Goal: Communication & Community: Share content

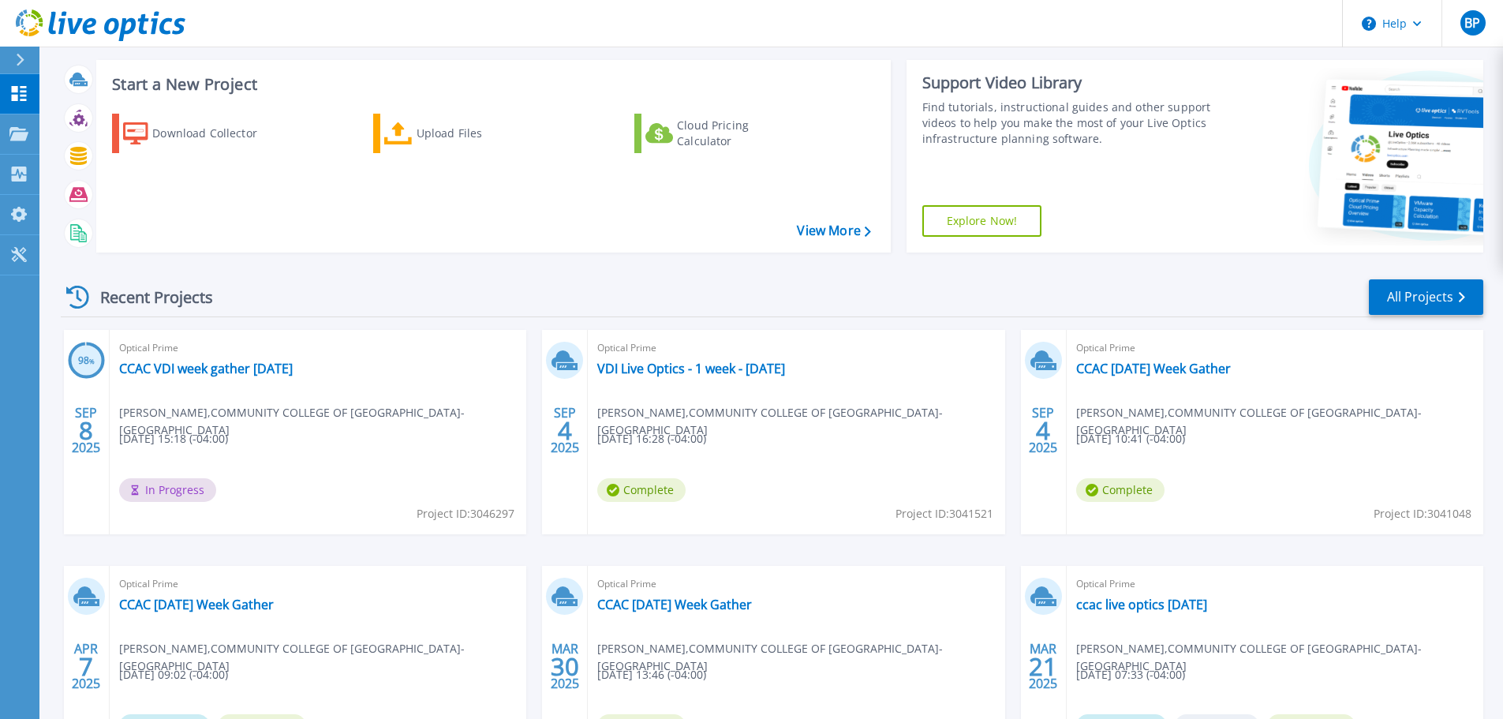
scroll to position [158, 0]
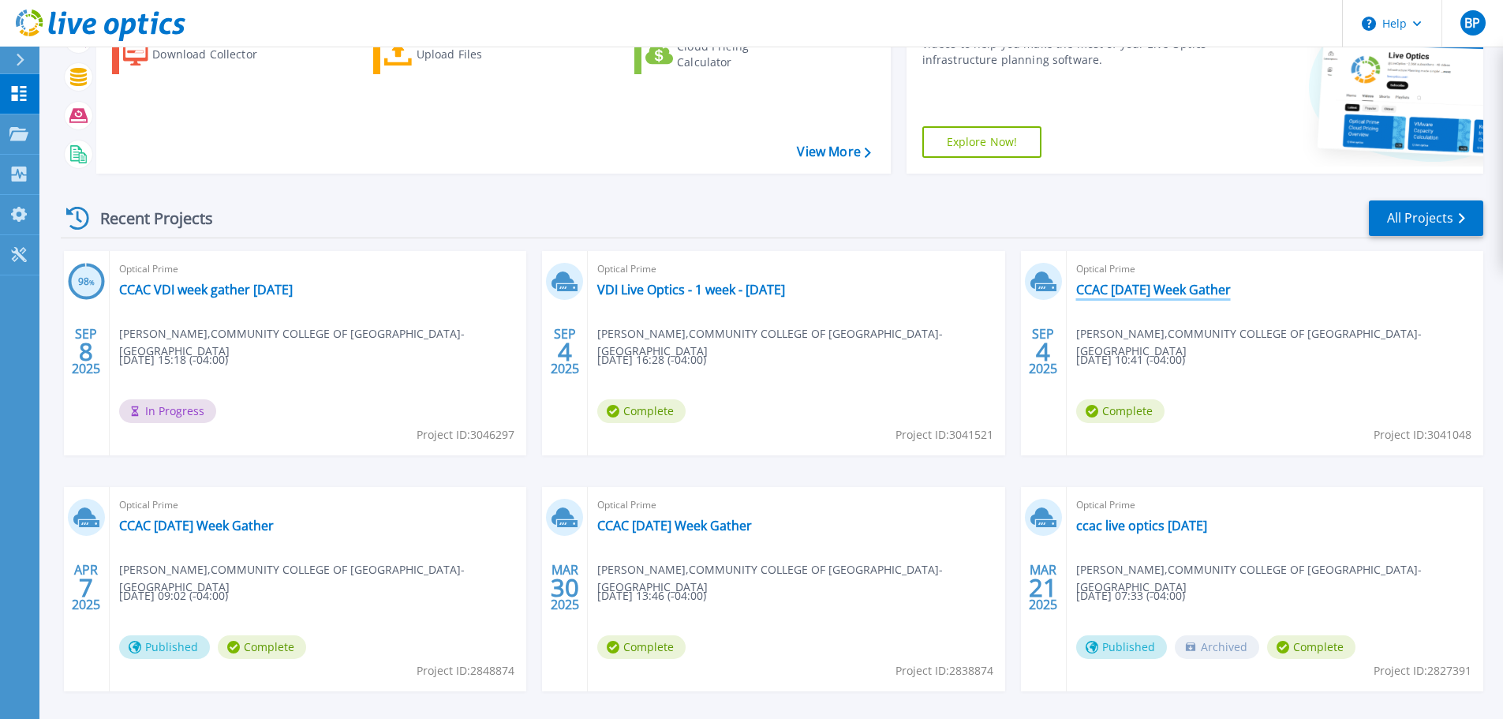
click at [1154, 290] on link "CCAC [DATE] Week Gather" at bounding box center [1153, 290] width 155 height 16
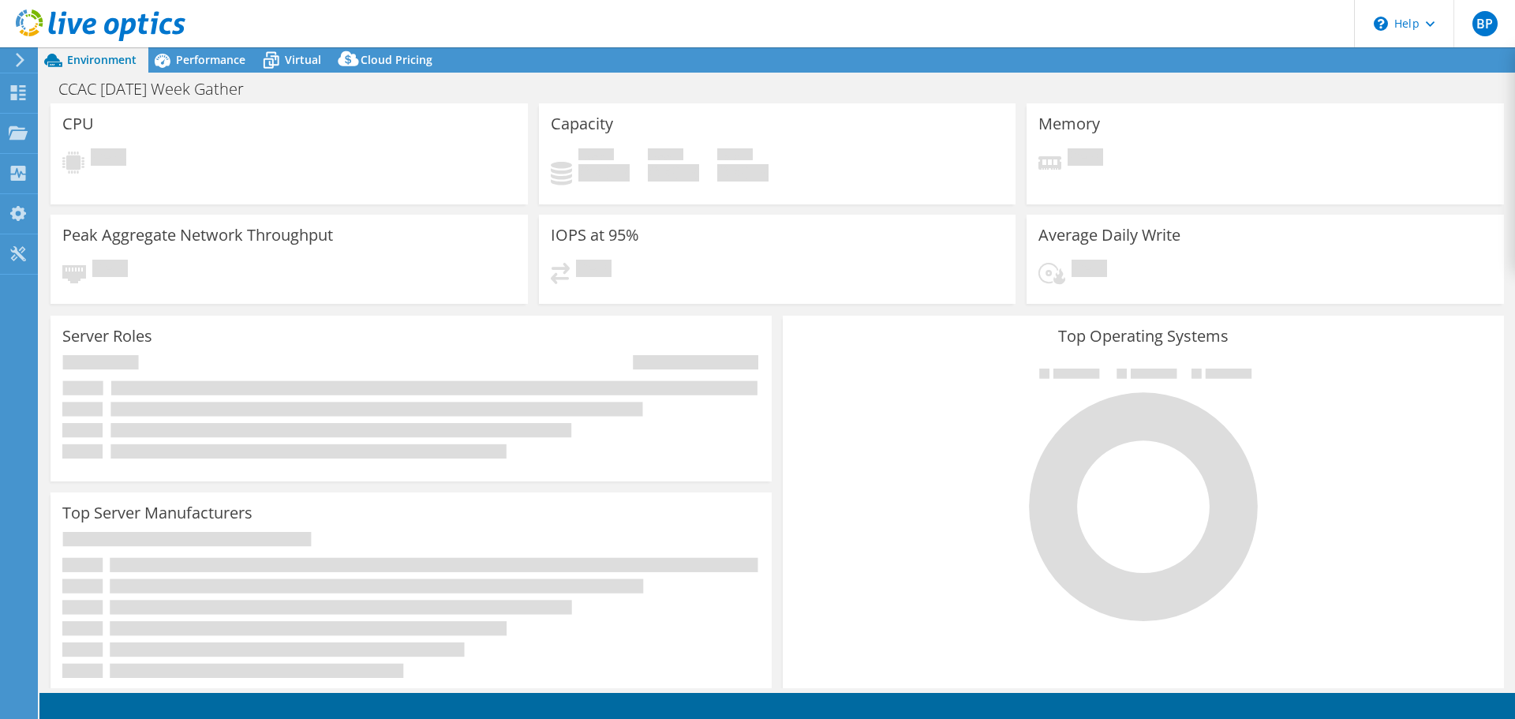
select select "USD"
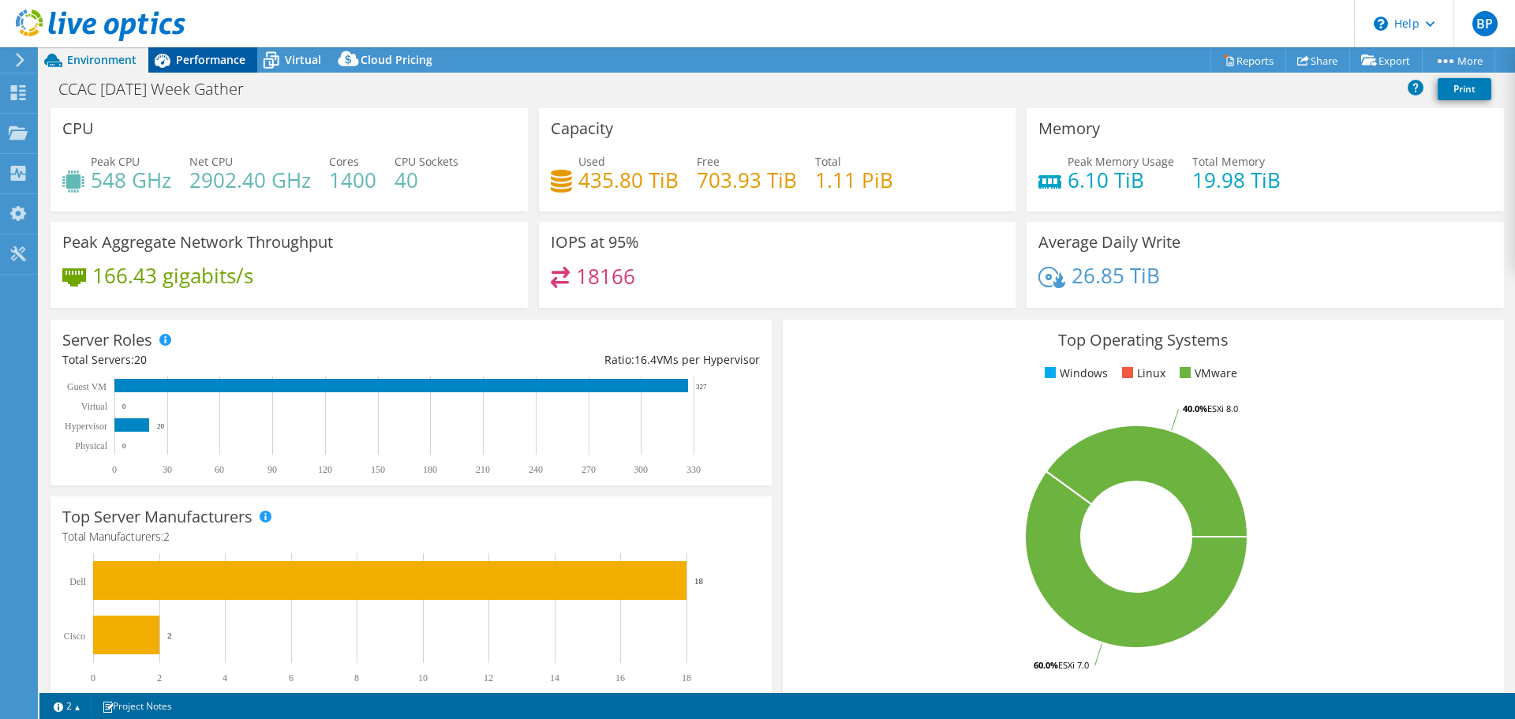
click at [204, 55] on span "Performance" at bounding box center [210, 59] width 69 height 15
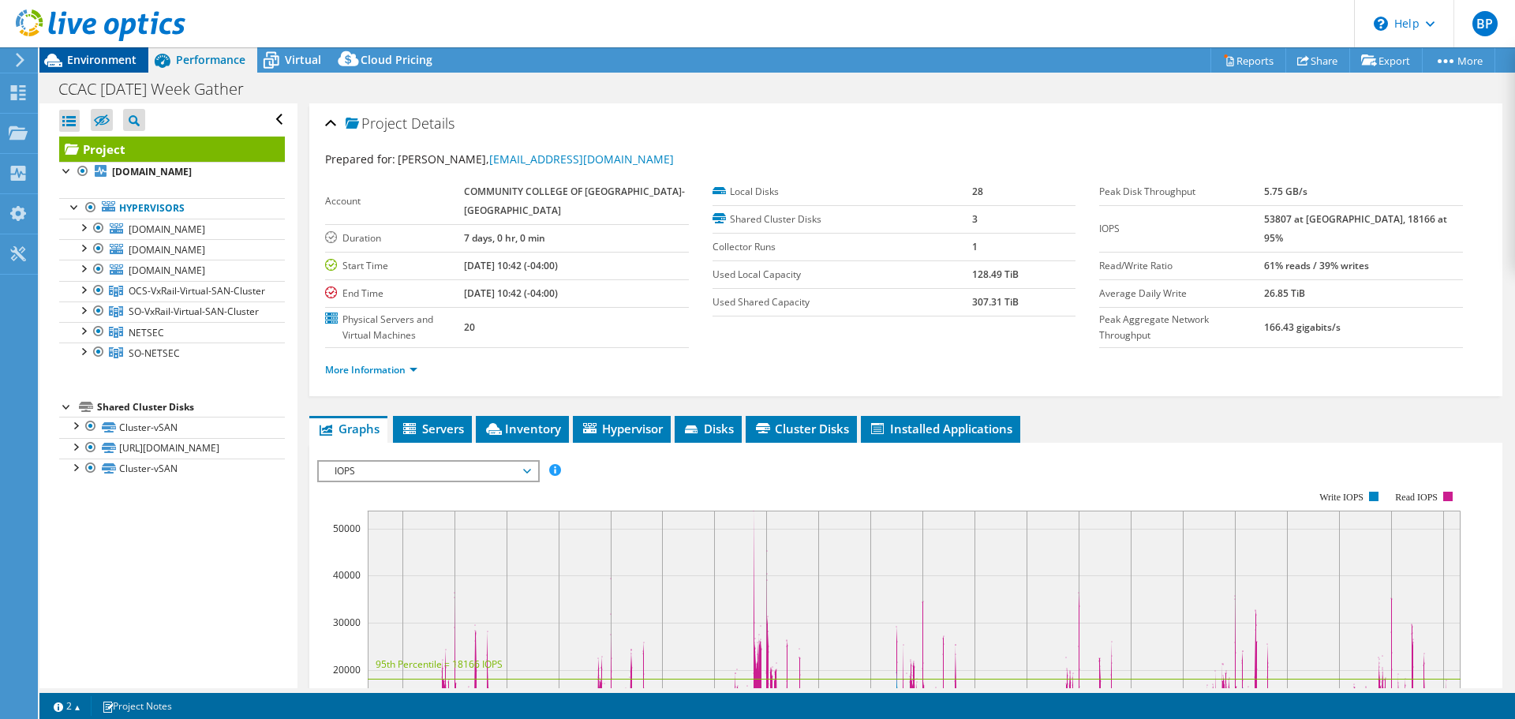
click at [104, 62] on span "Environment" at bounding box center [101, 59] width 69 height 15
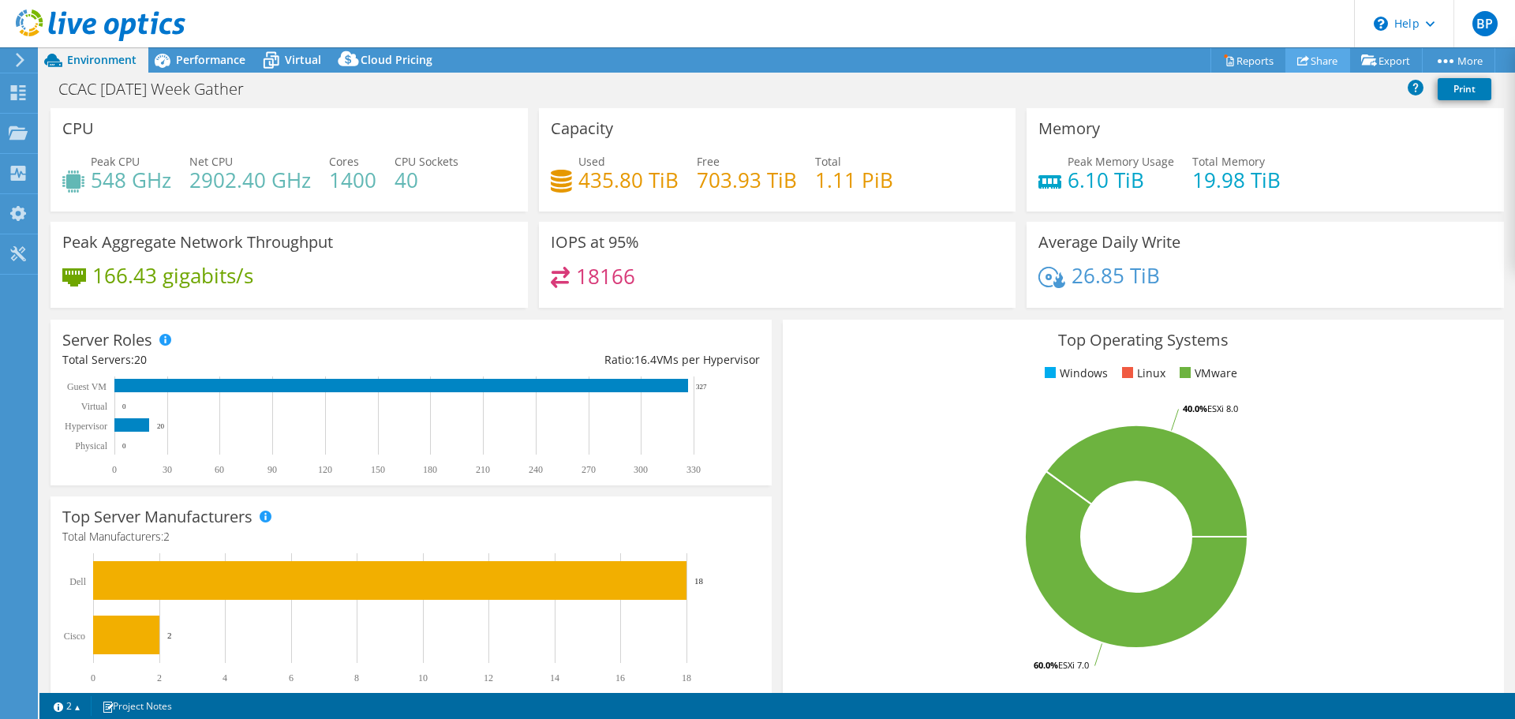
click at [1306, 52] on link "Share" at bounding box center [1317, 60] width 65 height 24
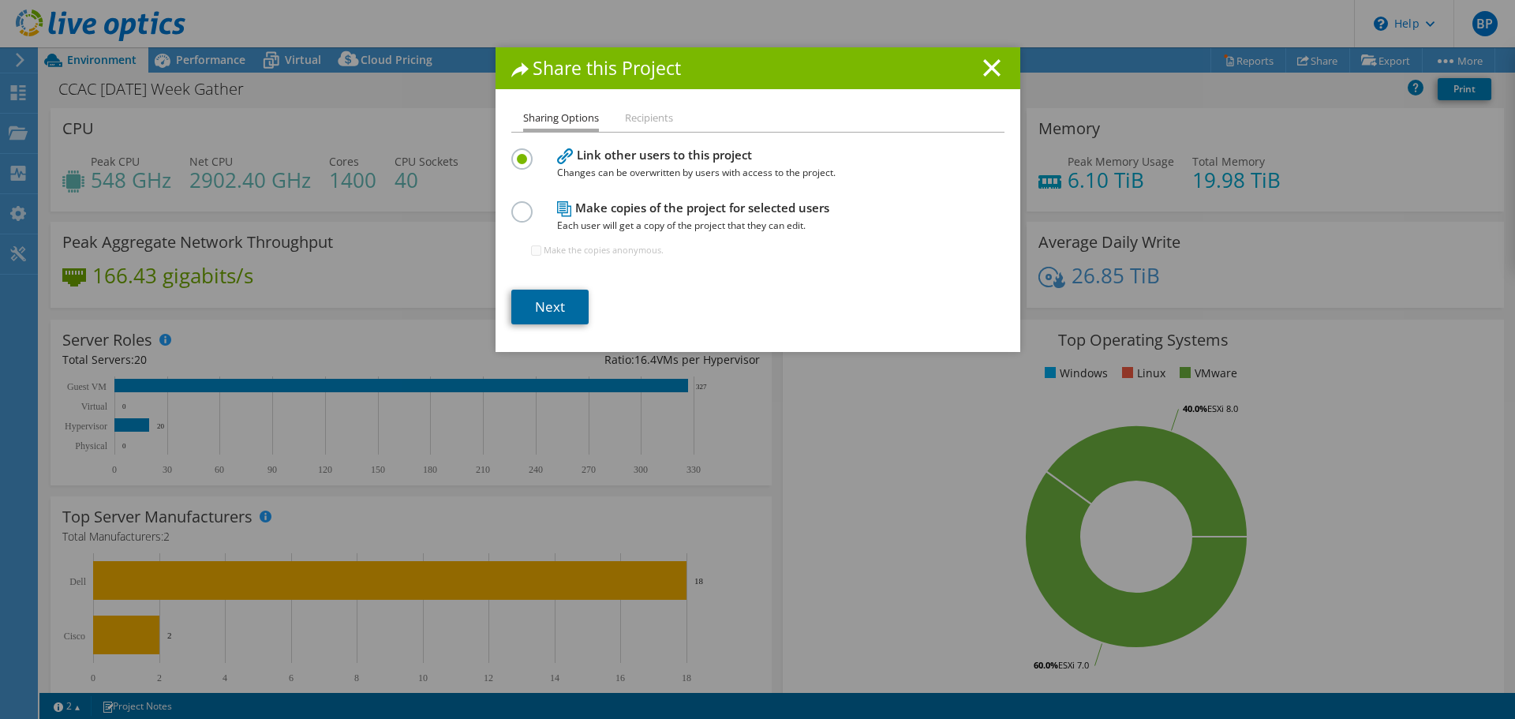
click at [554, 305] on link "Next" at bounding box center [549, 307] width 77 height 35
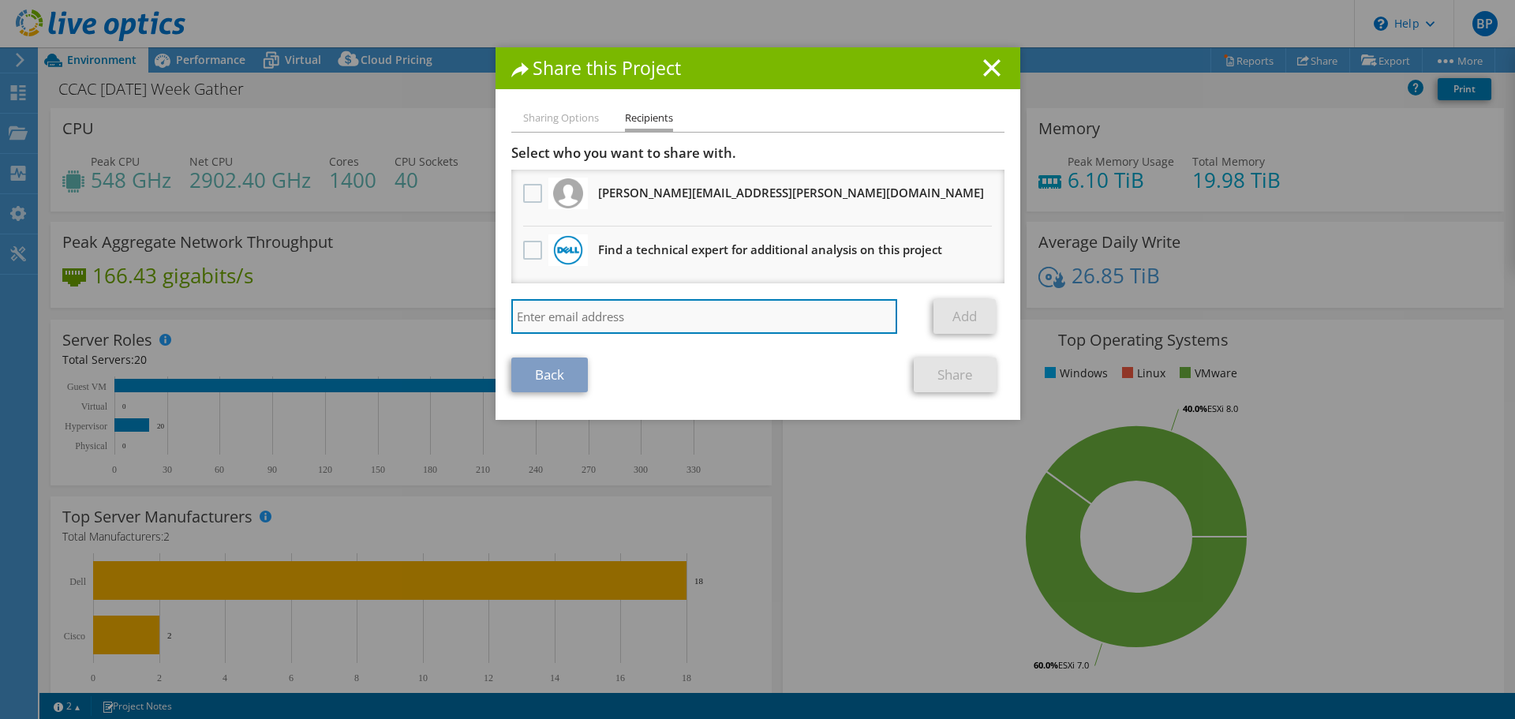
click at [726, 314] on input "search" at bounding box center [704, 316] width 387 height 35
type input "jricci2@ccac.edu"
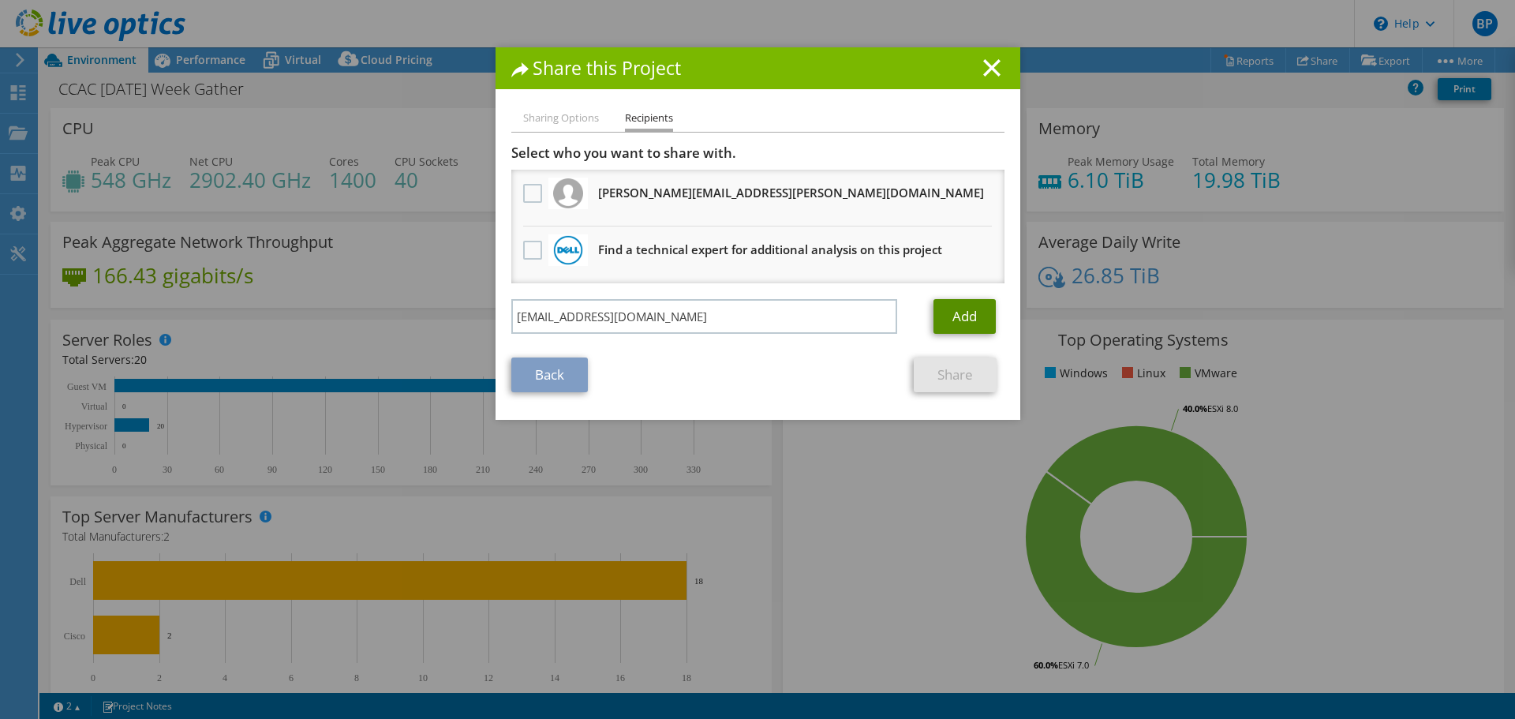
click at [956, 311] on link "Add" at bounding box center [965, 316] width 62 height 35
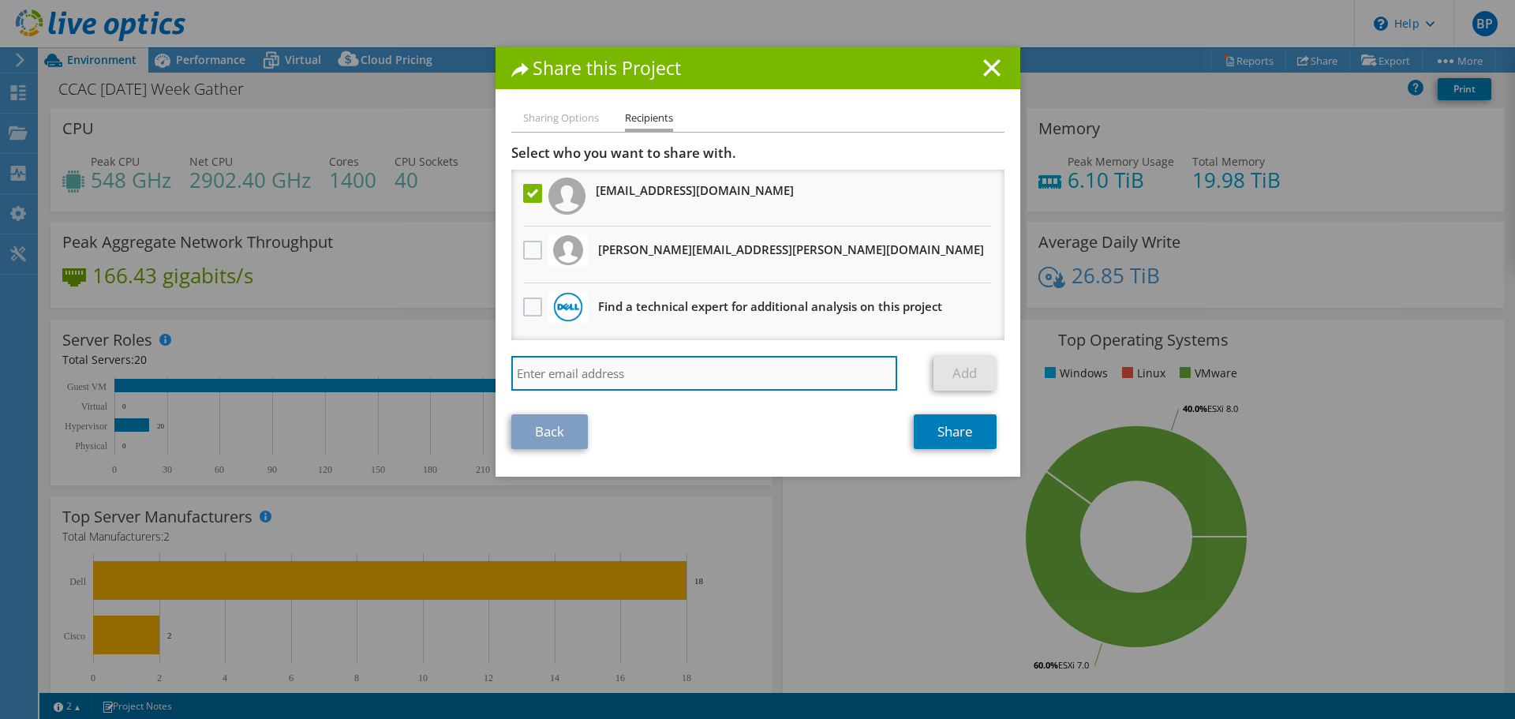
click at [575, 380] on input "search" at bounding box center [704, 373] width 387 height 35
paste input "ens.Carlsson@us.logicalis.com"
drag, startPoint x: 572, startPoint y: 380, endPoint x: 491, endPoint y: 376, distance: 81.4
click at [496, 376] on div "Sharing Options Recipients Link other users to this project Changes can be over…" at bounding box center [758, 293] width 525 height 368
click at [516, 367] on input "ens.Carlsson@us.logicalis.com" at bounding box center [704, 373] width 387 height 35
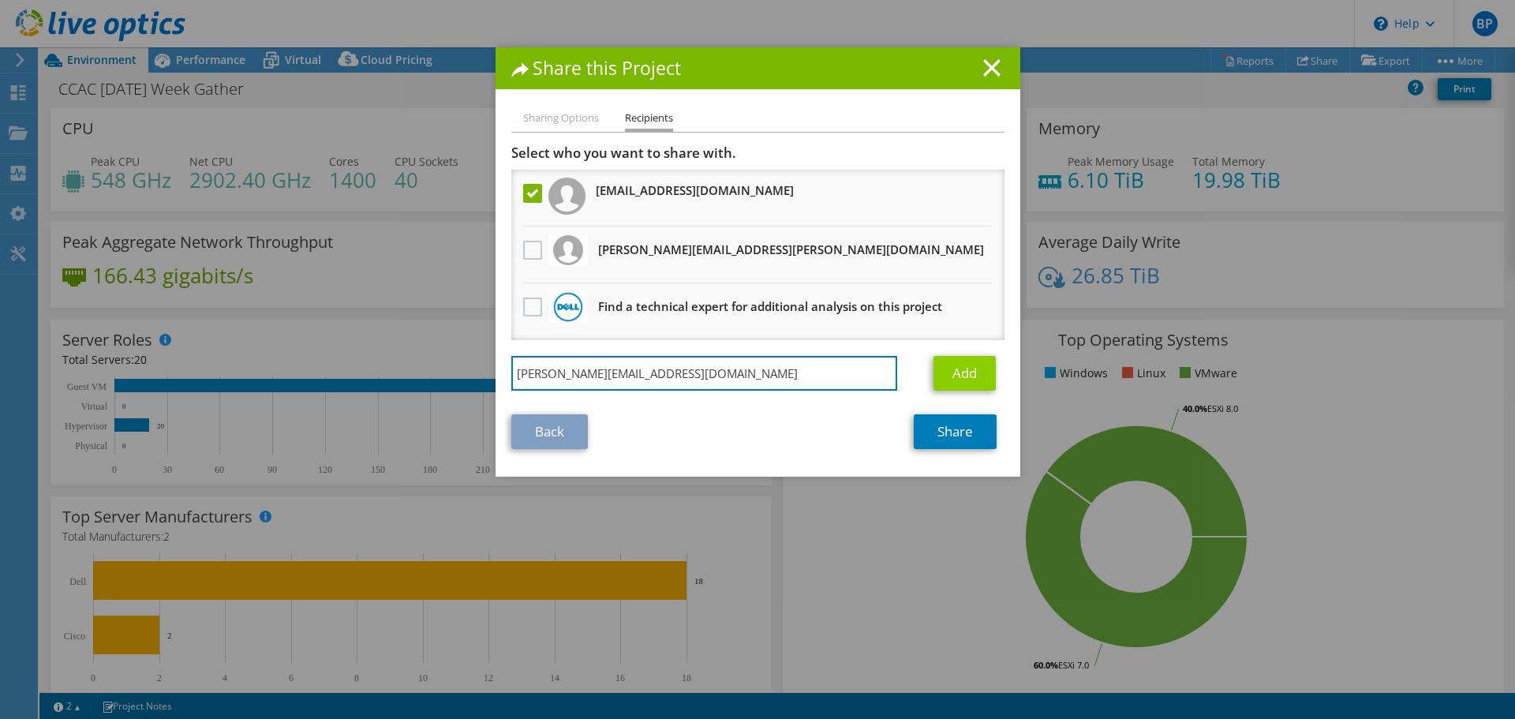
type input "Jens.Carlsson@us.logicalis.com"
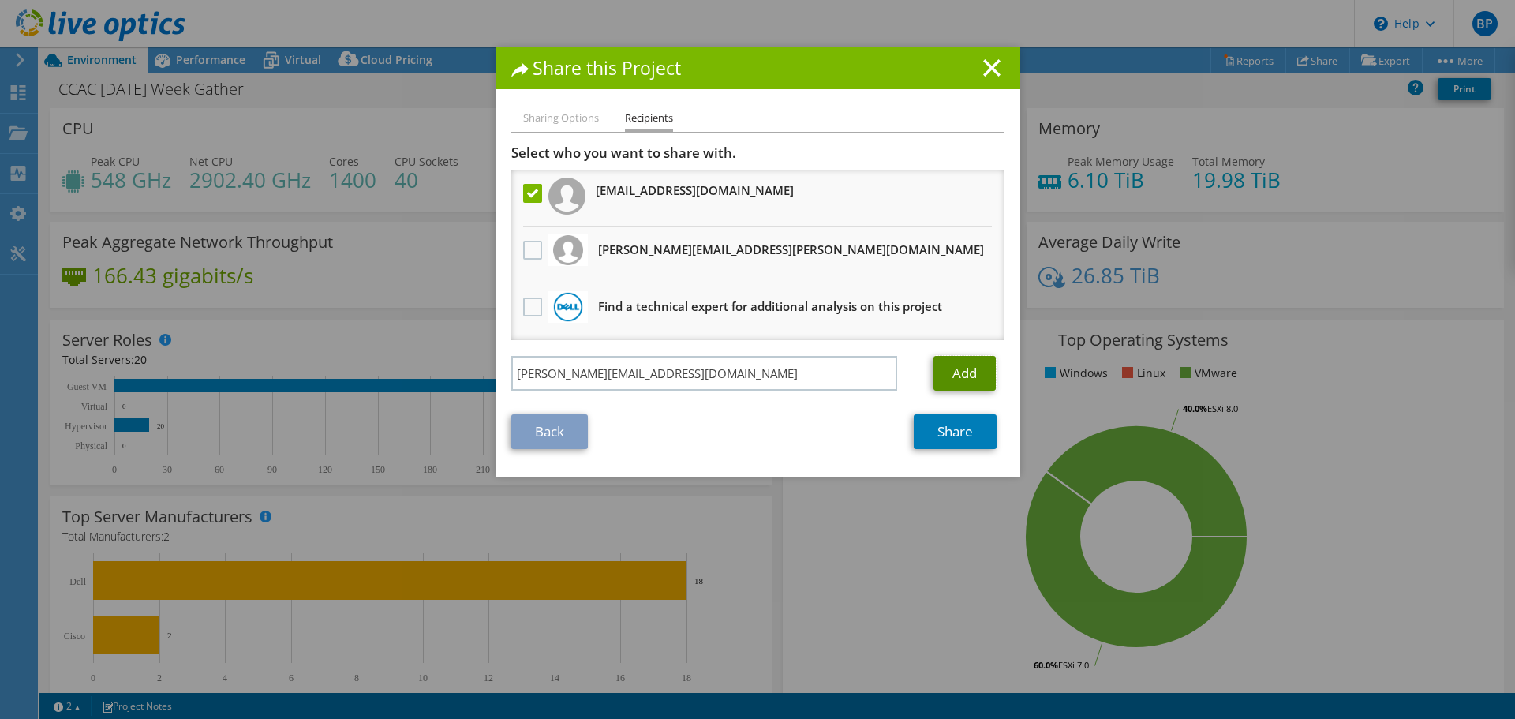
click at [967, 363] on link "Add" at bounding box center [965, 373] width 62 height 35
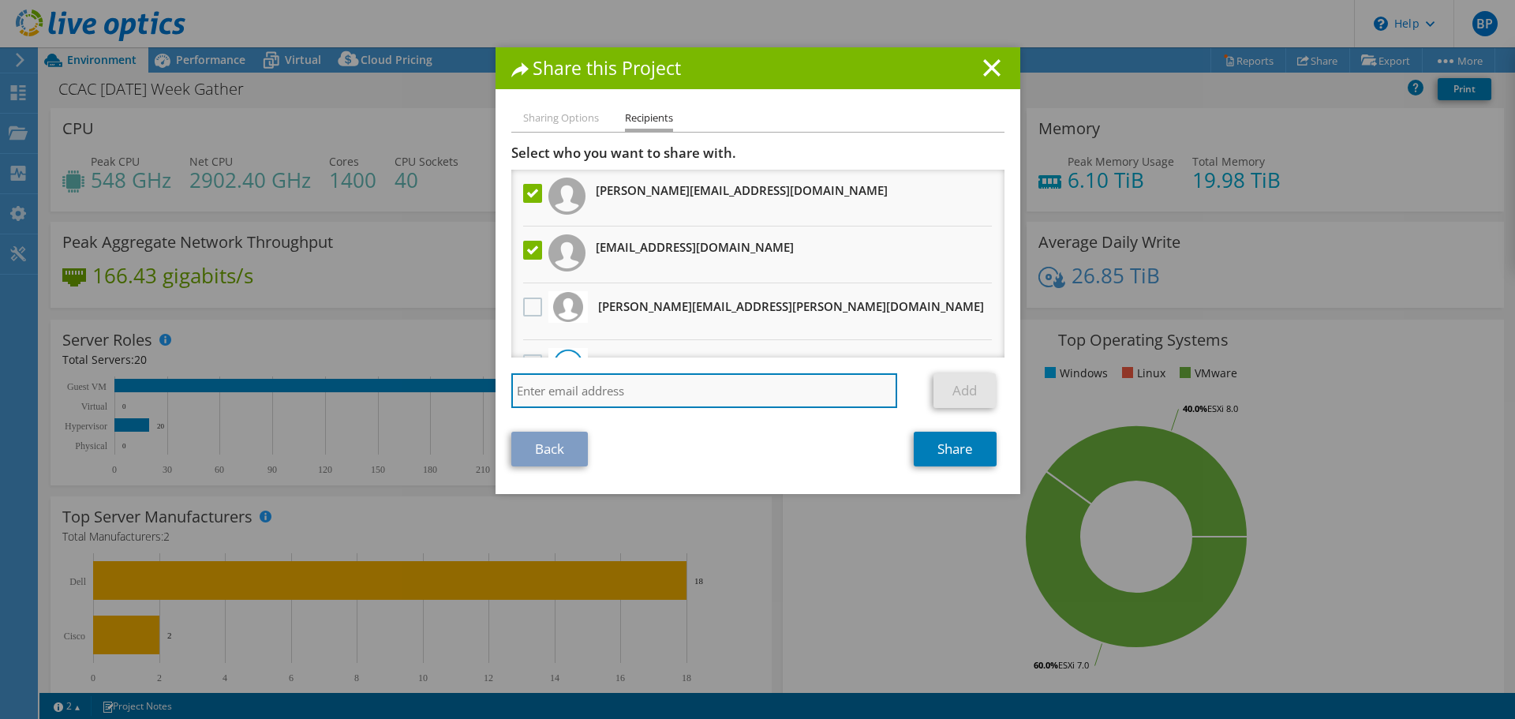
click at [616, 394] on input "search" at bounding box center [704, 390] width 387 height 35
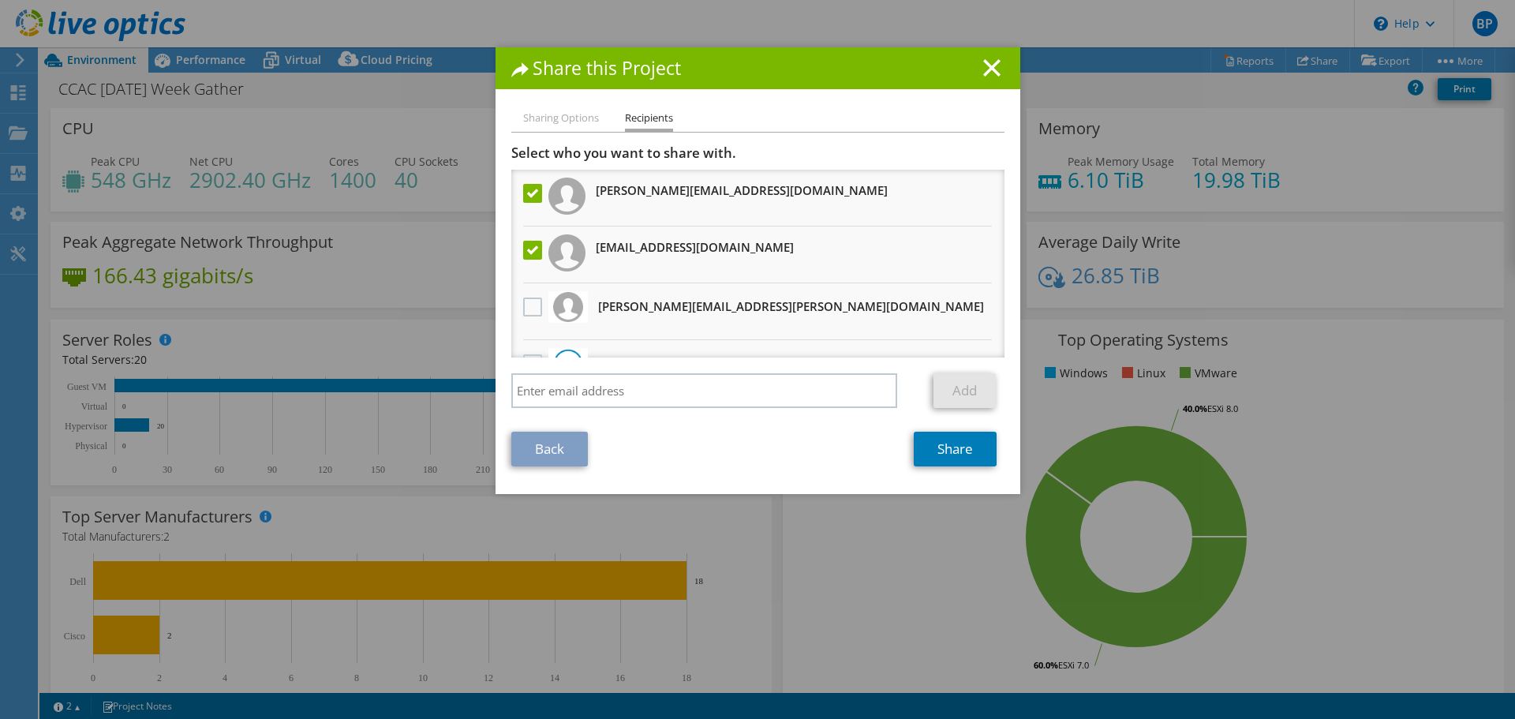
click at [844, 65] on h1 "Share this Project" at bounding box center [757, 68] width 493 height 18
drag, startPoint x: 782, startPoint y: 191, endPoint x: 585, endPoint y: 193, distance: 197.3
click at [585, 193] on li "Jens.Carlsson@us.logicalis.com" at bounding box center [757, 198] width 493 height 57
click at [838, 213] on li "Jens.Carlsson@us.logicalis.com" at bounding box center [757, 198] width 493 height 57
drag, startPoint x: 803, startPoint y: 192, endPoint x: 588, endPoint y: 193, distance: 214.6
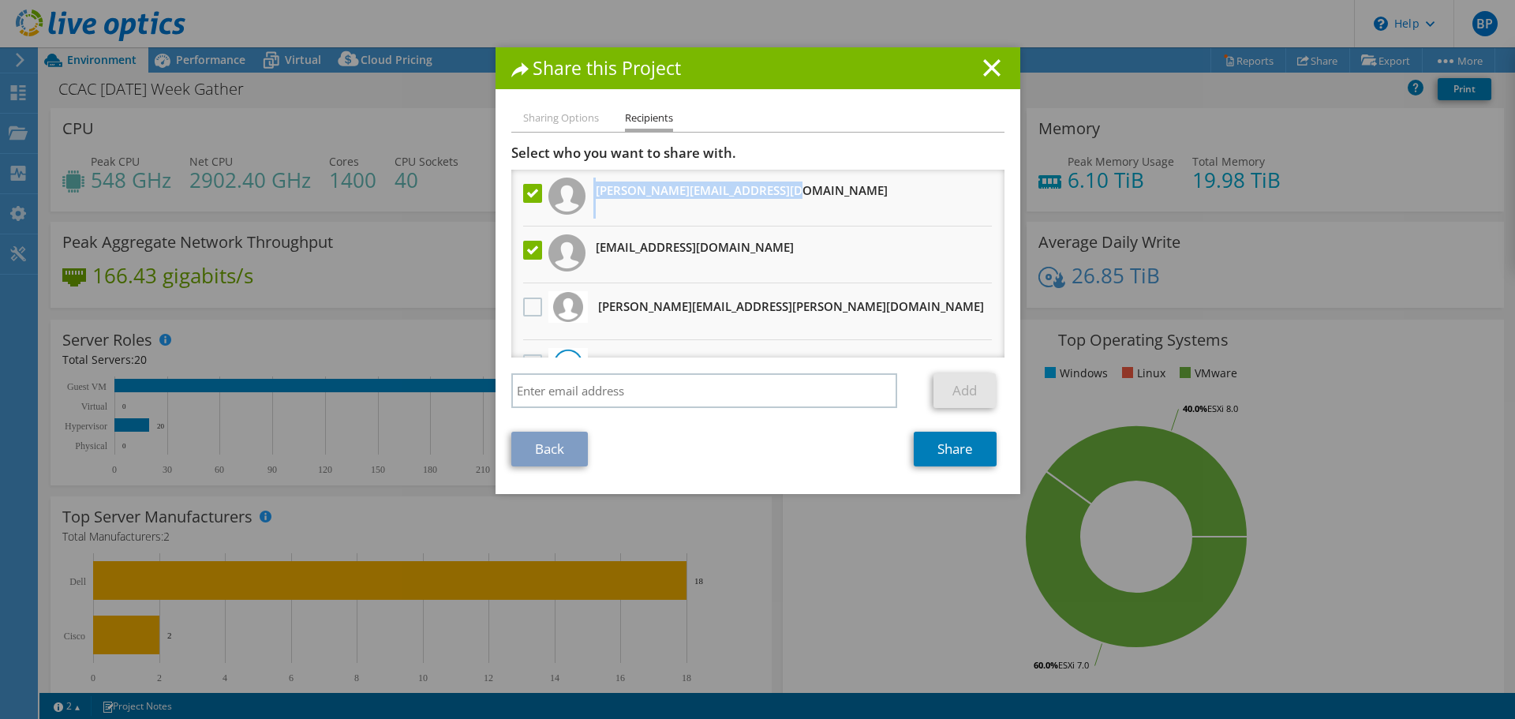
click at [588, 193] on li "Jens.Carlsson@us.logicalis.com" at bounding box center [757, 198] width 493 height 57
click at [848, 210] on li "Jens.Carlsson@us.logicalis.com" at bounding box center [757, 198] width 493 height 57
drag, startPoint x: 801, startPoint y: 196, endPoint x: 591, endPoint y: 190, distance: 210.0
click at [591, 190] on li "Jens.Carlsson@us.logicalis.com" at bounding box center [757, 198] width 493 height 57
copy h3 "Jens.Carlsson@us.logicalis.com"
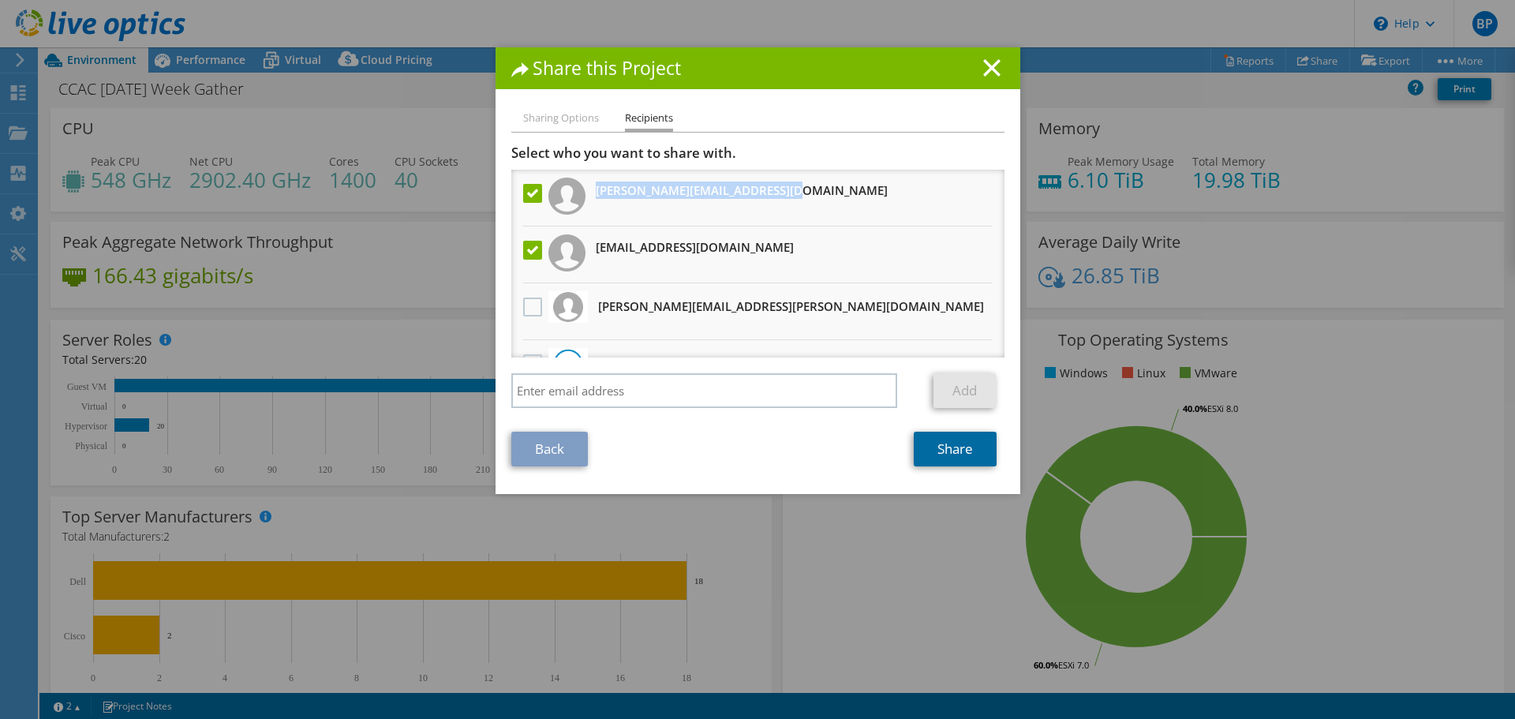
click at [934, 453] on link "Share" at bounding box center [955, 449] width 83 height 35
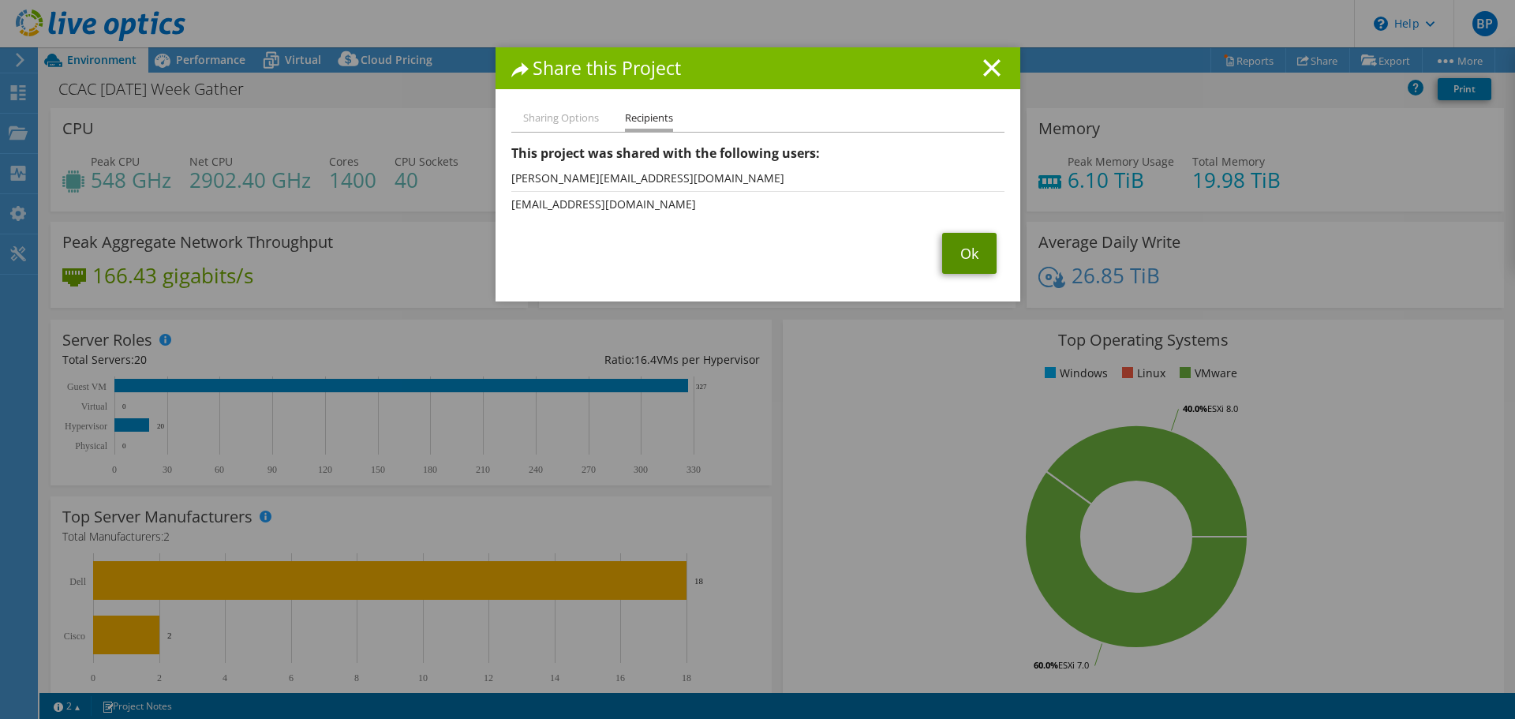
click at [952, 253] on link "Ok" at bounding box center [969, 253] width 54 height 41
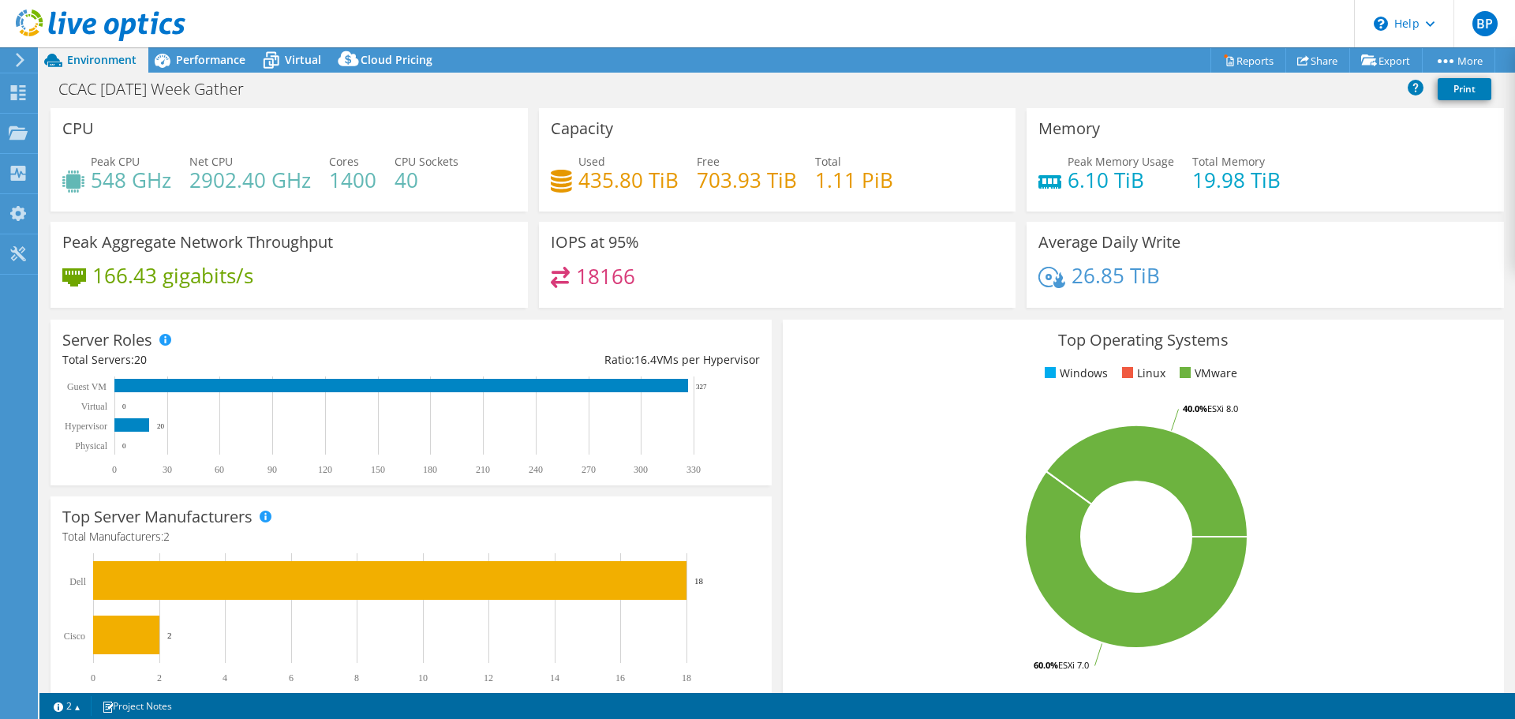
click at [109, 50] on div at bounding box center [92, 26] width 185 height 53
click at [92, 73] on div "CCAC 9-4-25 Week Gather Print" at bounding box center [777, 91] width 1476 height 36
click at [102, 60] on span "Environment" at bounding box center [101, 59] width 69 height 15
click at [123, 65] on span "Environment" at bounding box center [101, 59] width 69 height 15
click at [53, 86] on div "Dashboard" at bounding box center [74, 92] width 74 height 39
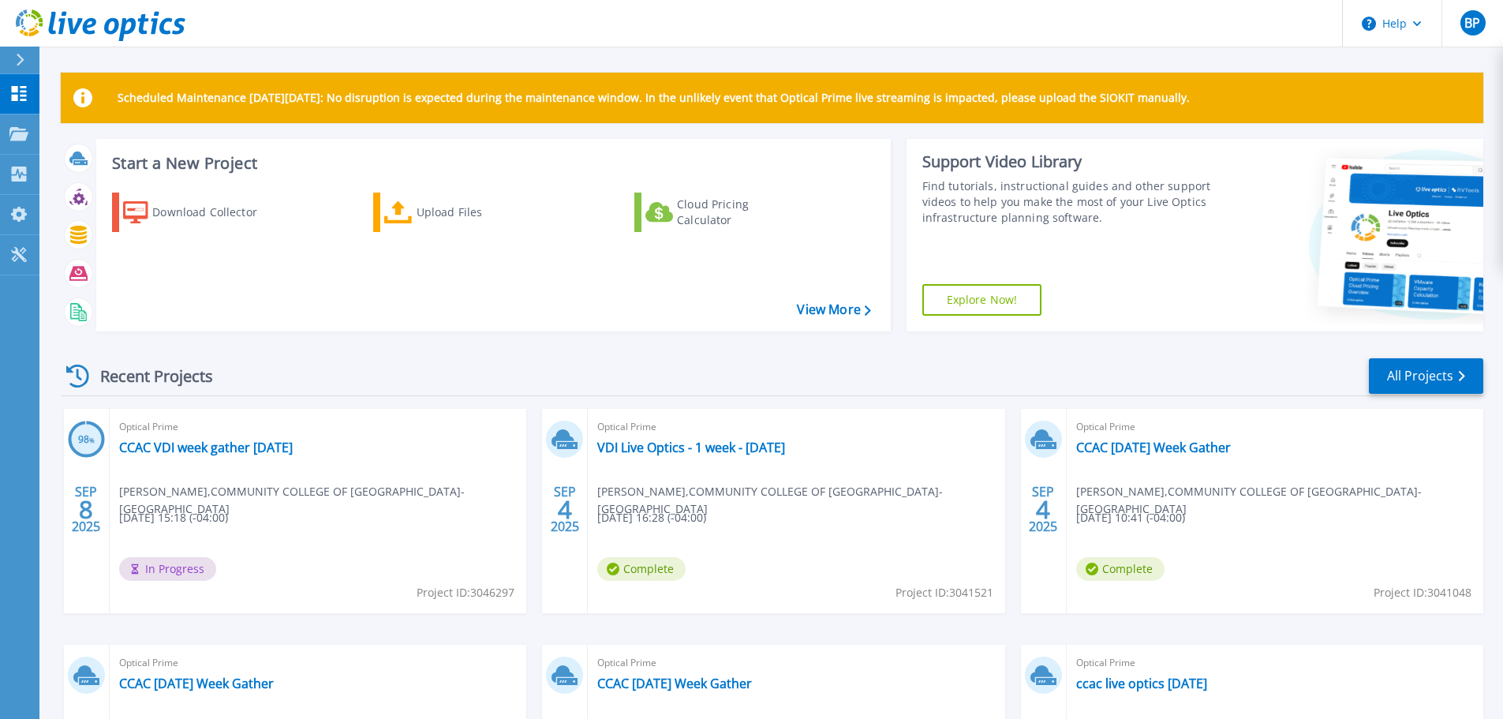
scroll to position [222, 0]
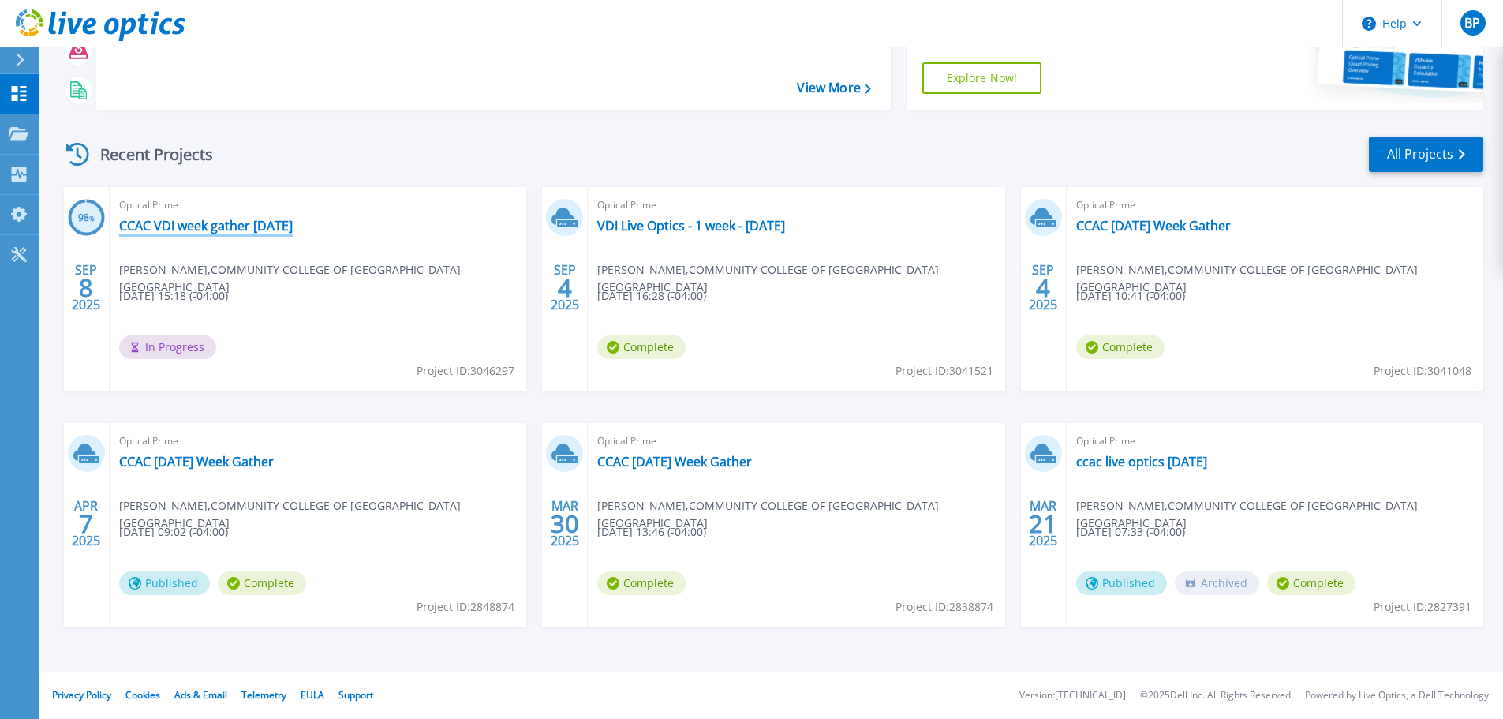
click at [226, 225] on link "CCAC VDI week gather [DATE]" at bounding box center [206, 226] width 174 height 16
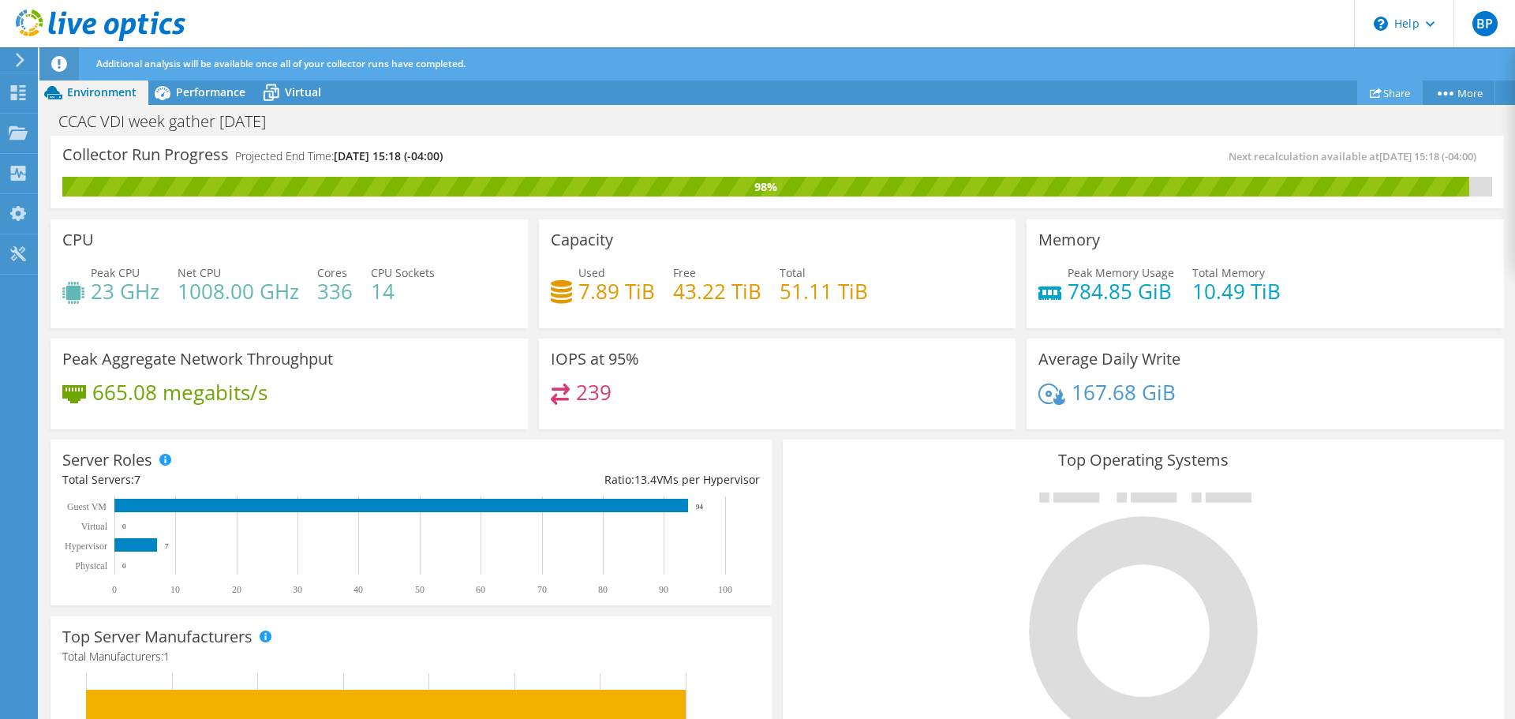
click at [1381, 92] on link "Share" at bounding box center [1389, 92] width 65 height 24
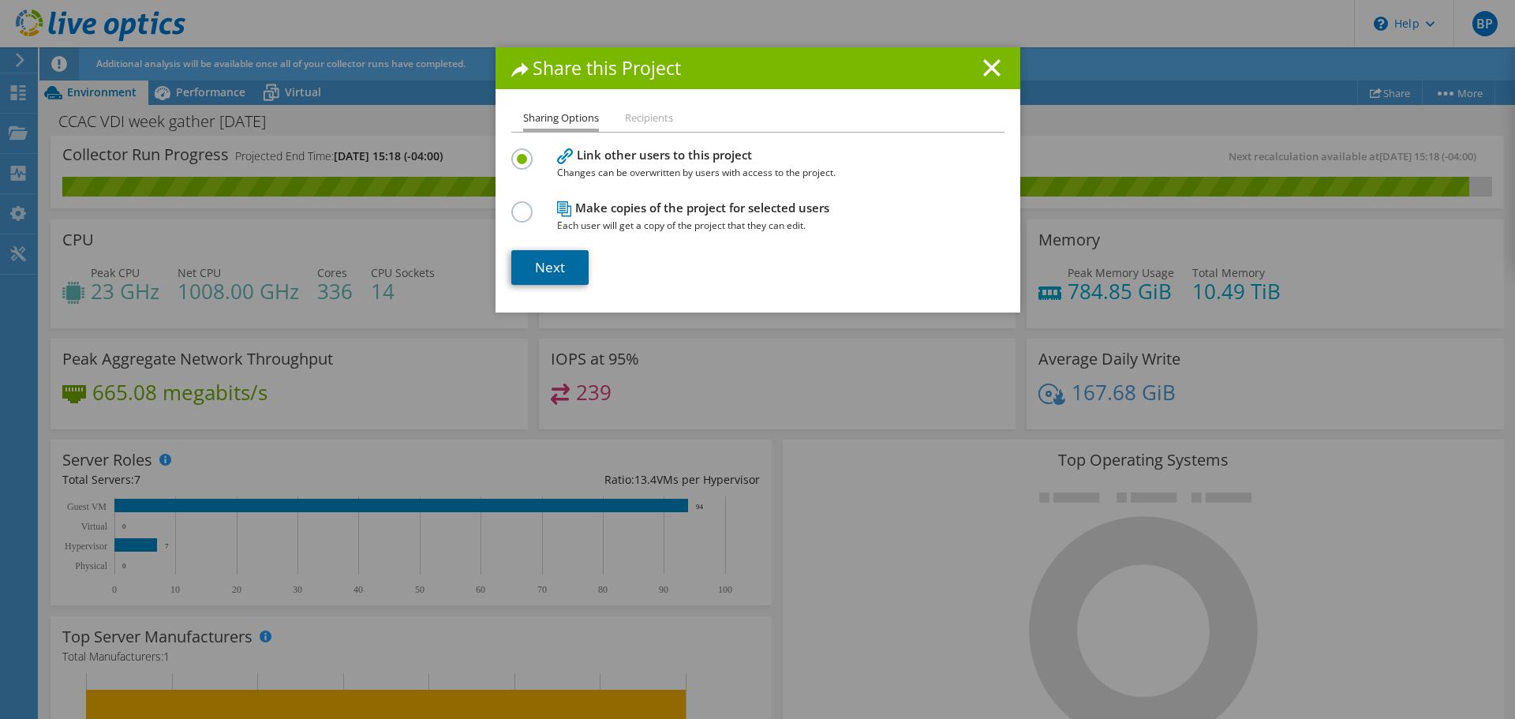
click at [553, 264] on link "Next" at bounding box center [549, 267] width 77 height 35
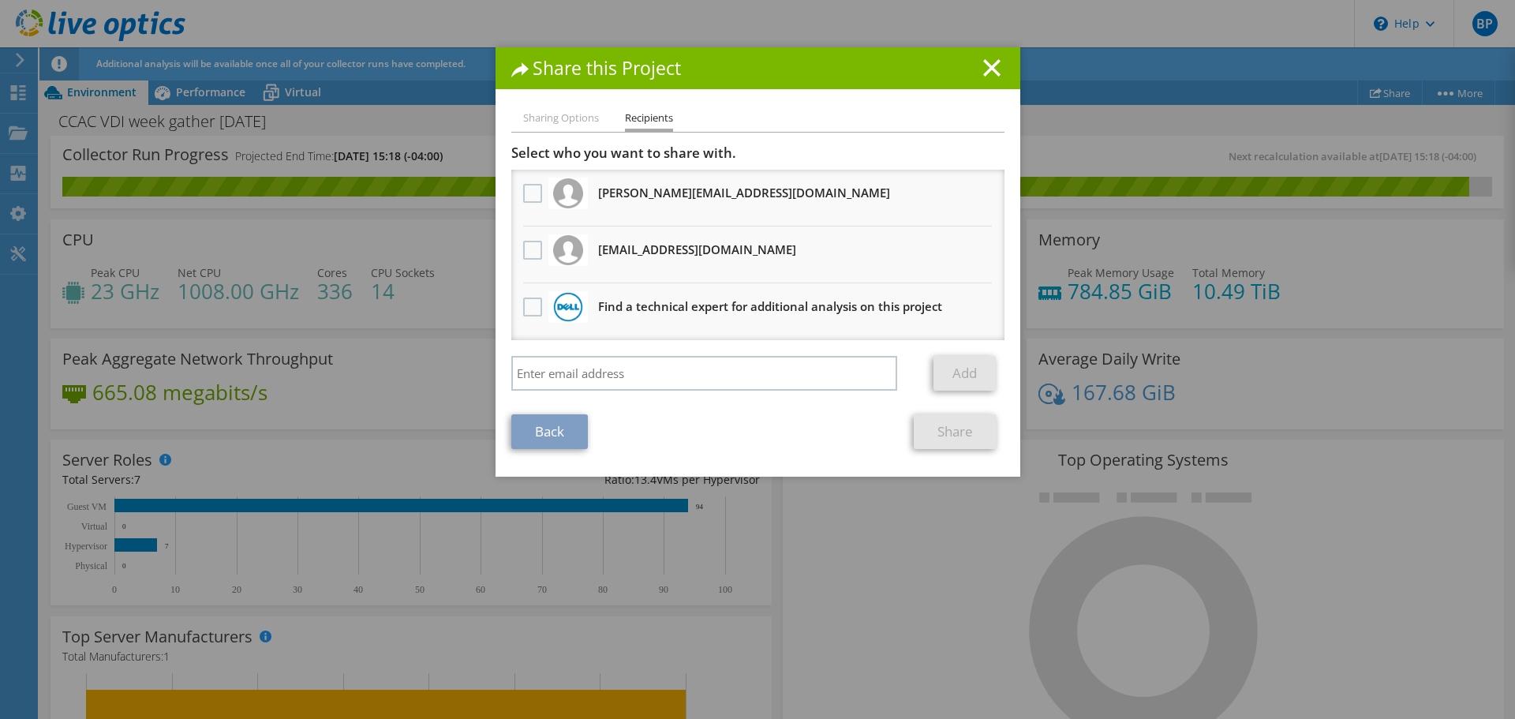
click at [540, 194] on li "jens.carlsson@us.logicalis.com Will receive an anonymous copy" at bounding box center [757, 198] width 493 height 57
click at [526, 195] on label at bounding box center [534, 193] width 23 height 19
click at [0, 0] on input "checkbox" at bounding box center [0, 0] width 0 height 0
click at [528, 245] on label at bounding box center [534, 250] width 23 height 19
click at [0, 0] on input "checkbox" at bounding box center [0, 0] width 0 height 0
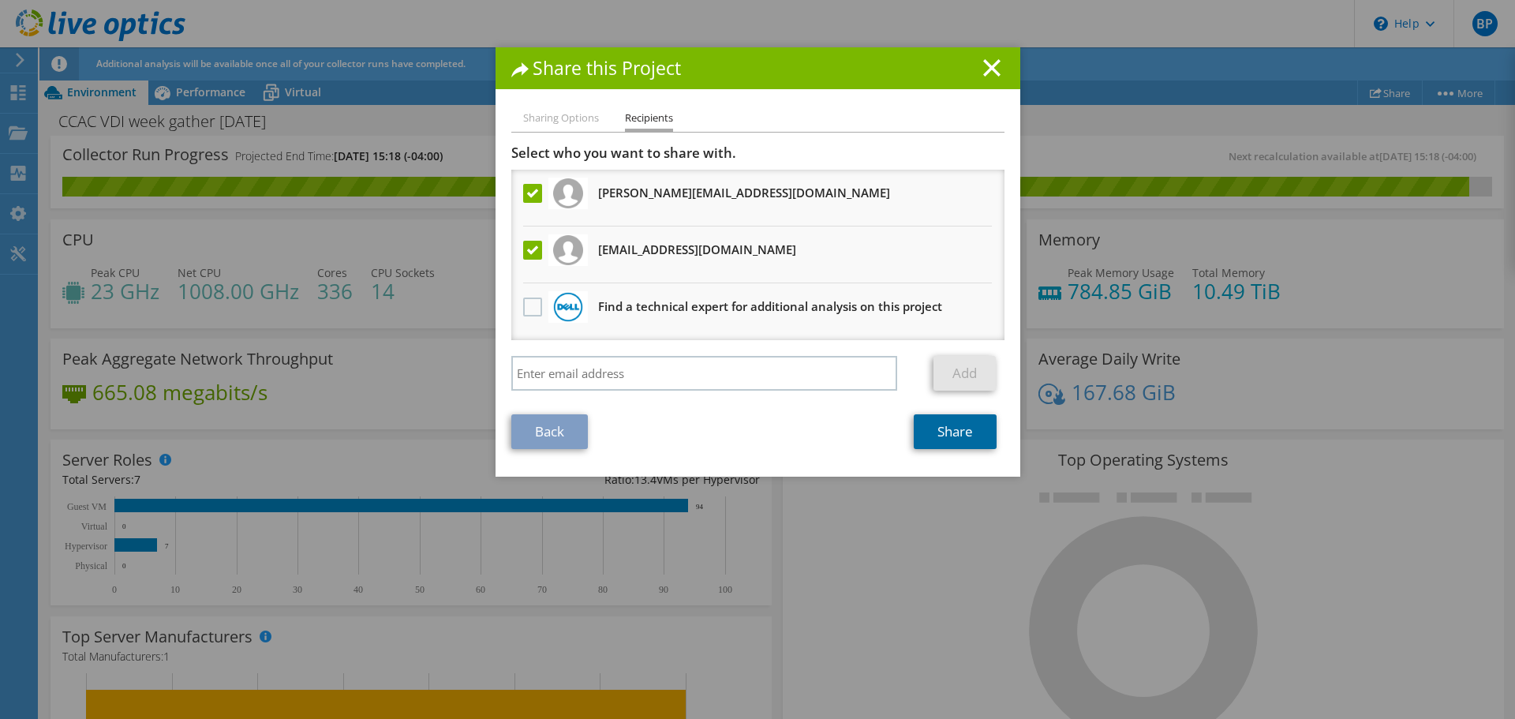
click at [944, 432] on link "Share" at bounding box center [955, 431] width 83 height 35
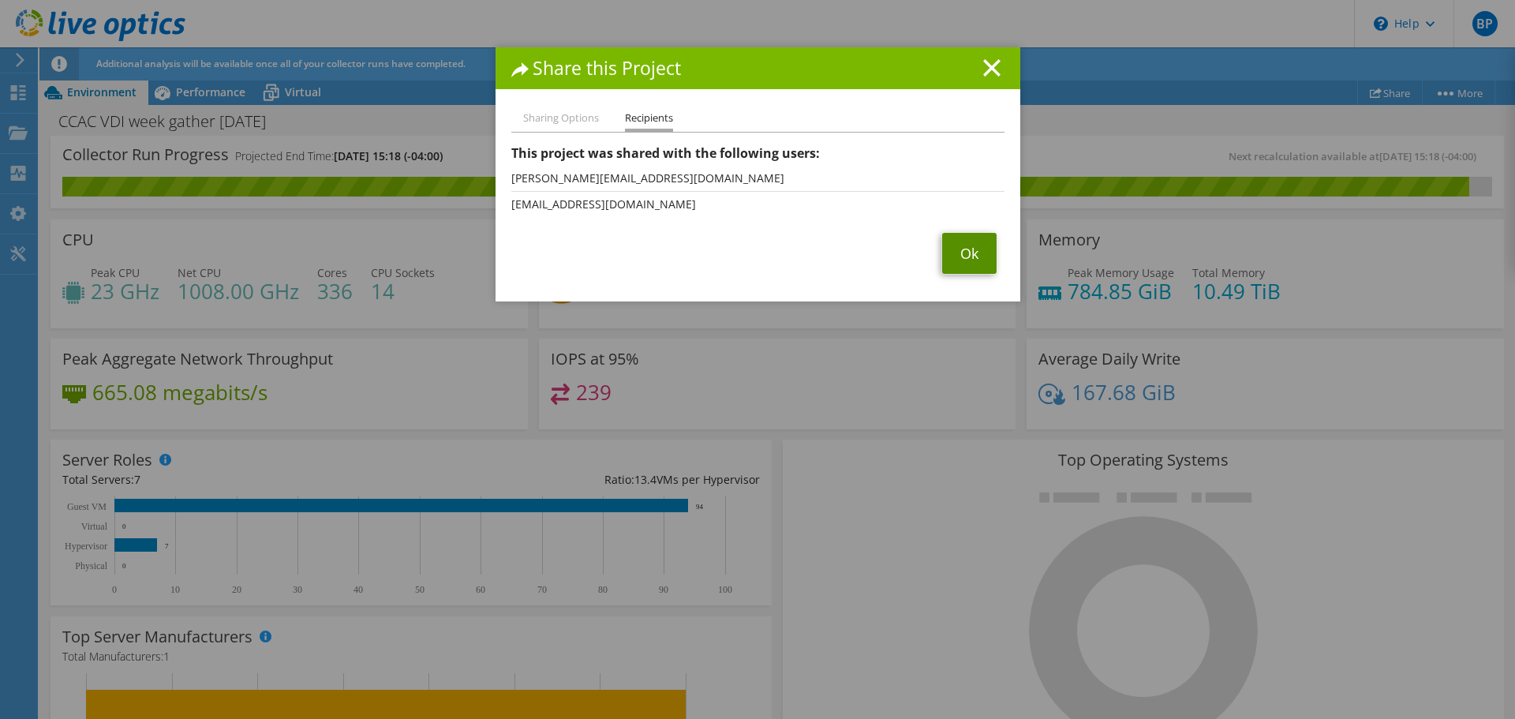
click at [955, 239] on link "Ok" at bounding box center [969, 253] width 54 height 41
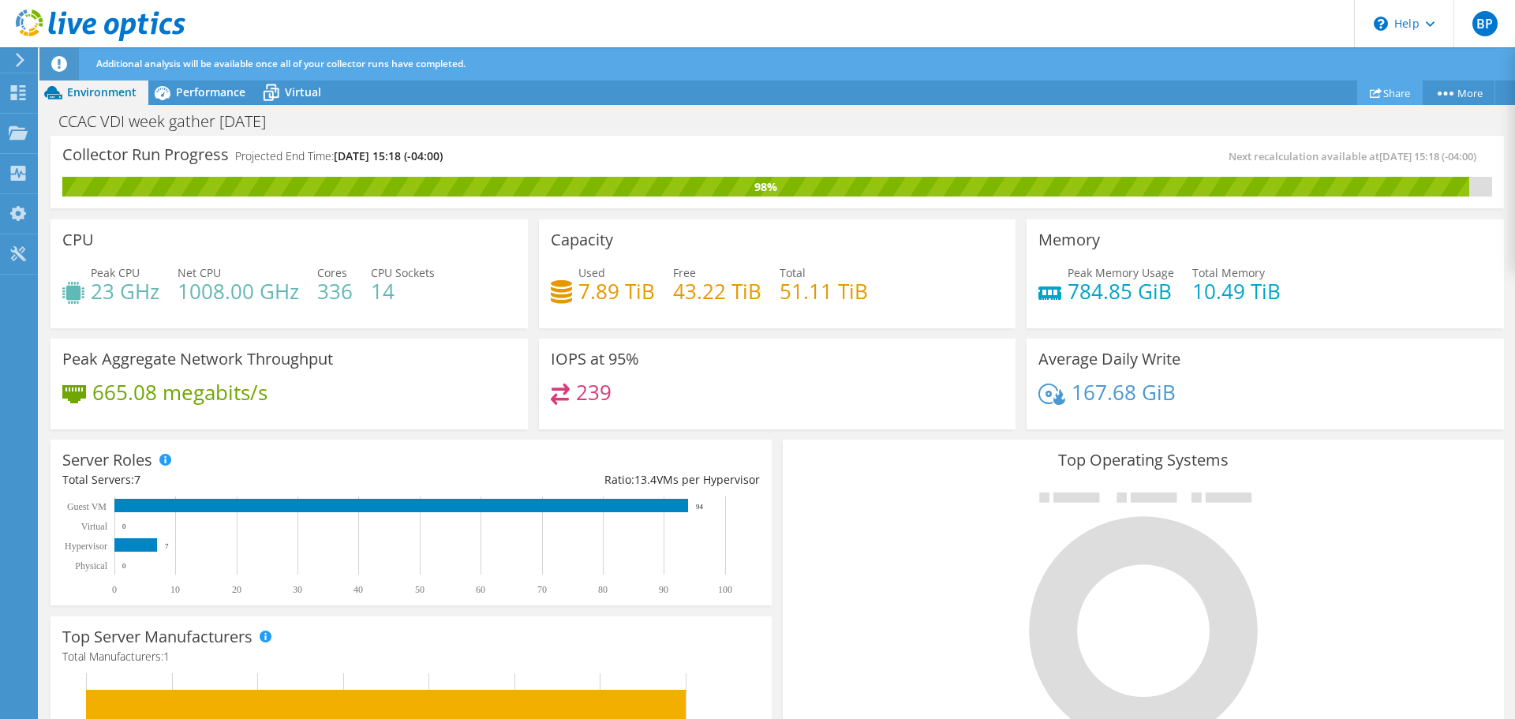
click at [1396, 85] on link "Share" at bounding box center [1389, 92] width 65 height 24
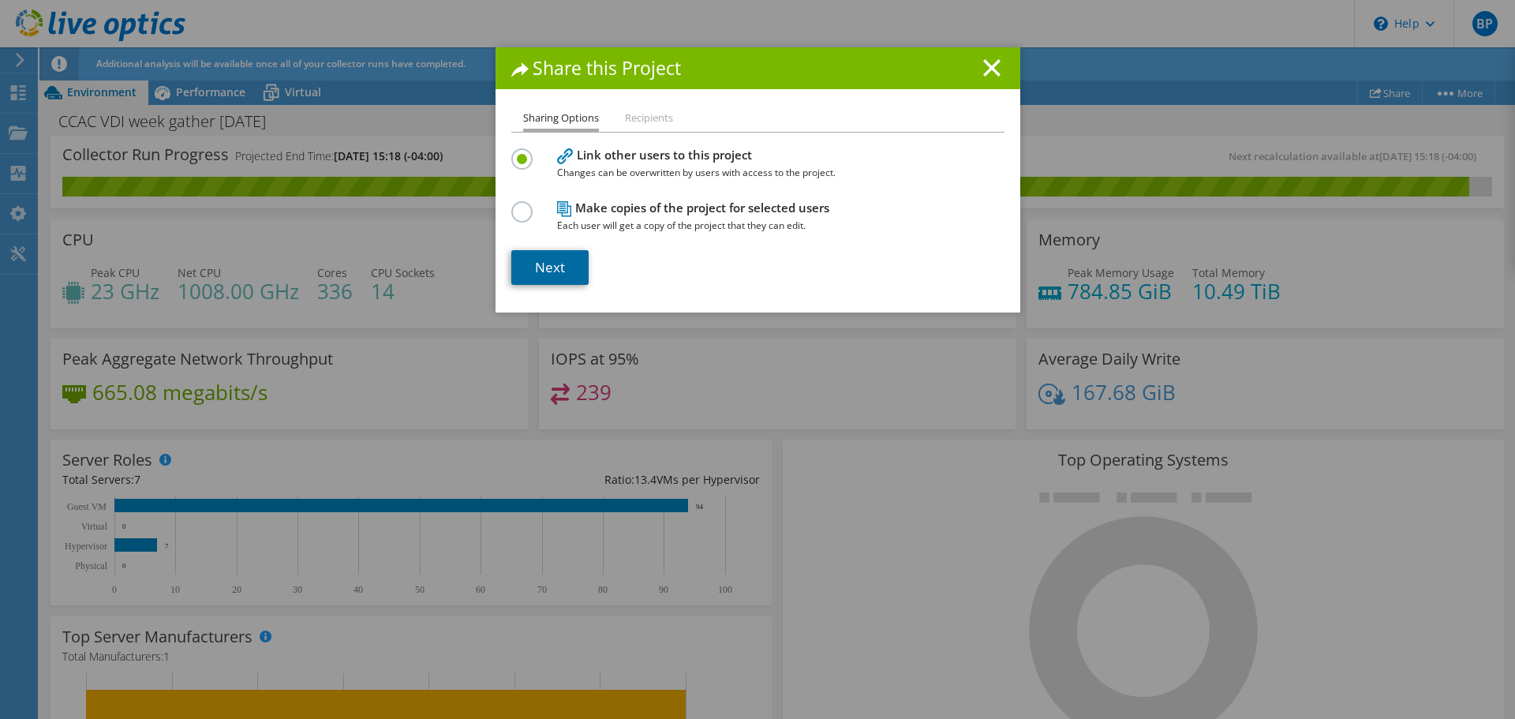
click at [567, 256] on link "Next" at bounding box center [549, 267] width 77 height 35
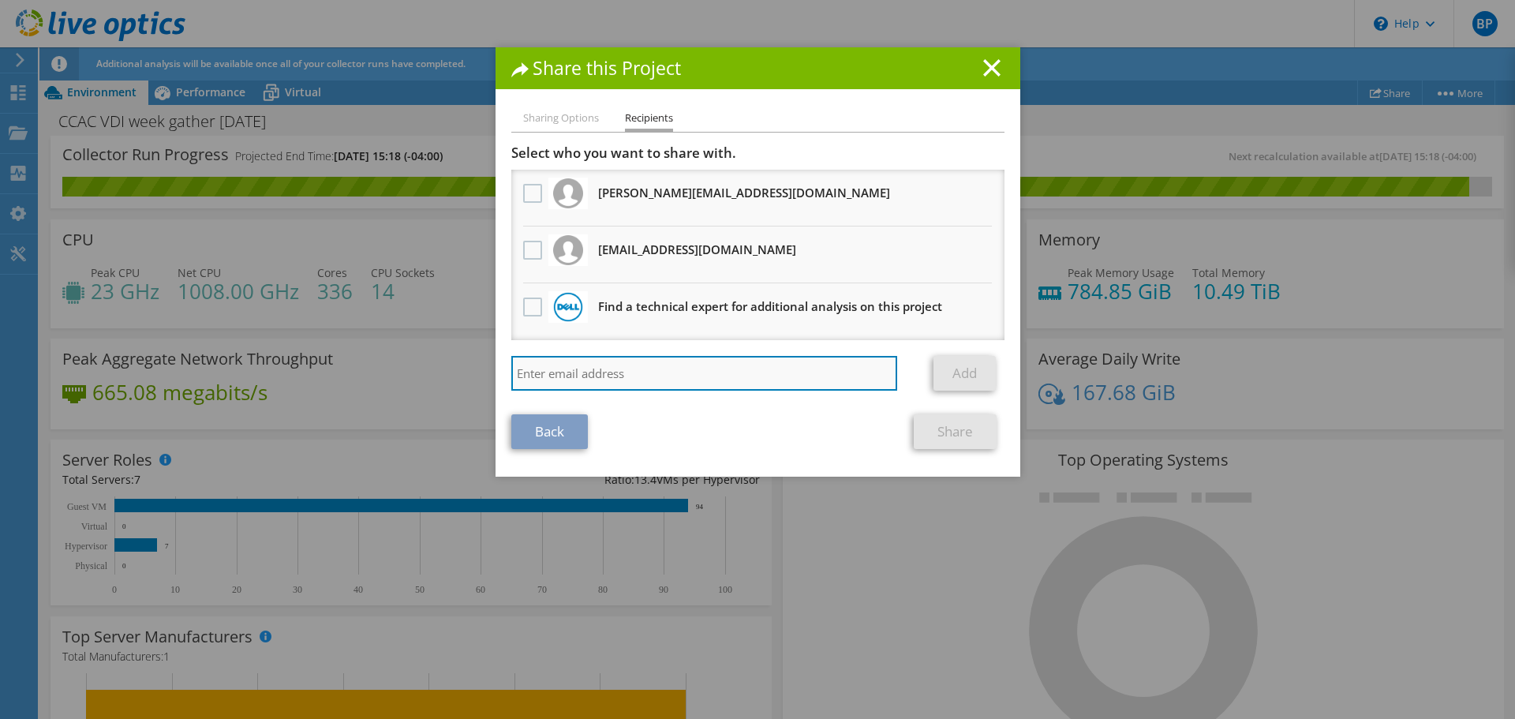
click at [546, 372] on input "search" at bounding box center [704, 373] width 387 height 35
paste input "Bob.Mobach@us.logicalis.com>"
drag, startPoint x: 668, startPoint y: 372, endPoint x: 679, endPoint y: 369, distance: 11.3
click at [679, 369] on input "Bob.Mobach@us.logicalis.com>" at bounding box center [704, 373] width 387 height 35
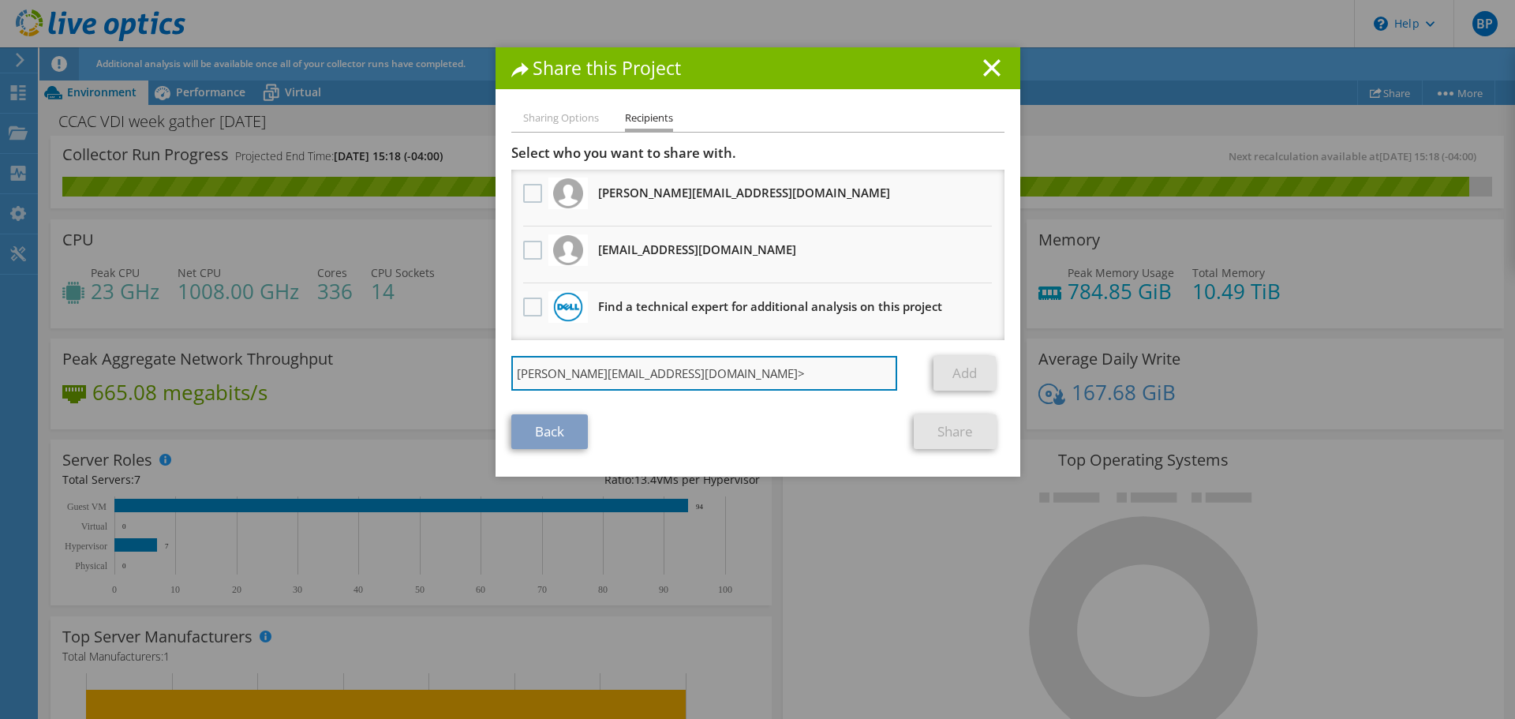
drag, startPoint x: 679, startPoint y: 371, endPoint x: 717, endPoint y: 368, distance: 38.8
click at [717, 368] on input "Bob.Mobach@us.logicalis.com>" at bounding box center [704, 373] width 387 height 35
type input "Bob.Mobach@us.logicalis.com"
drag, startPoint x: 717, startPoint y: 368, endPoint x: 386, endPoint y: 383, distance: 331.8
click at [386, 383] on div "Share this Project Sharing Options Recipients Link other users to this project …" at bounding box center [757, 359] width 1515 height 624
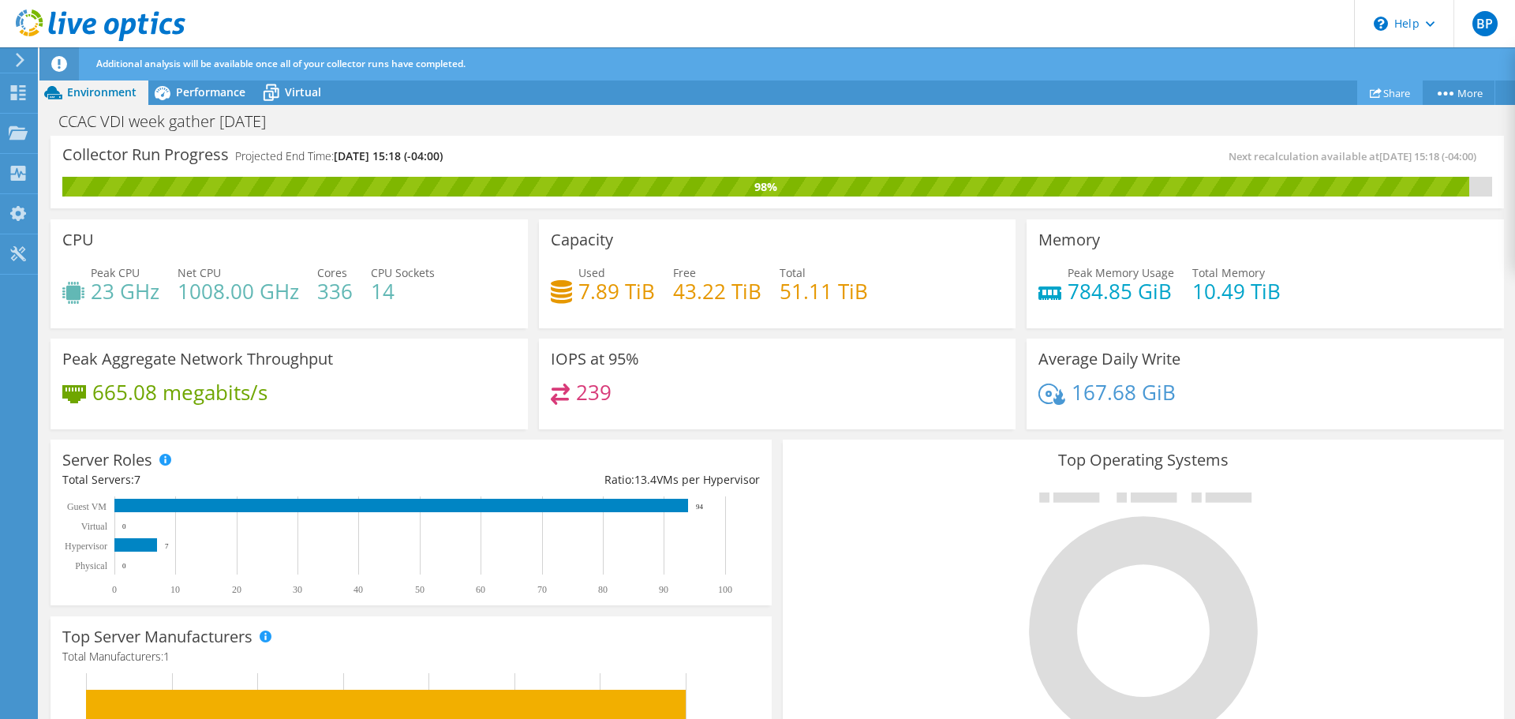
click at [1387, 94] on link "Share" at bounding box center [1389, 92] width 65 height 24
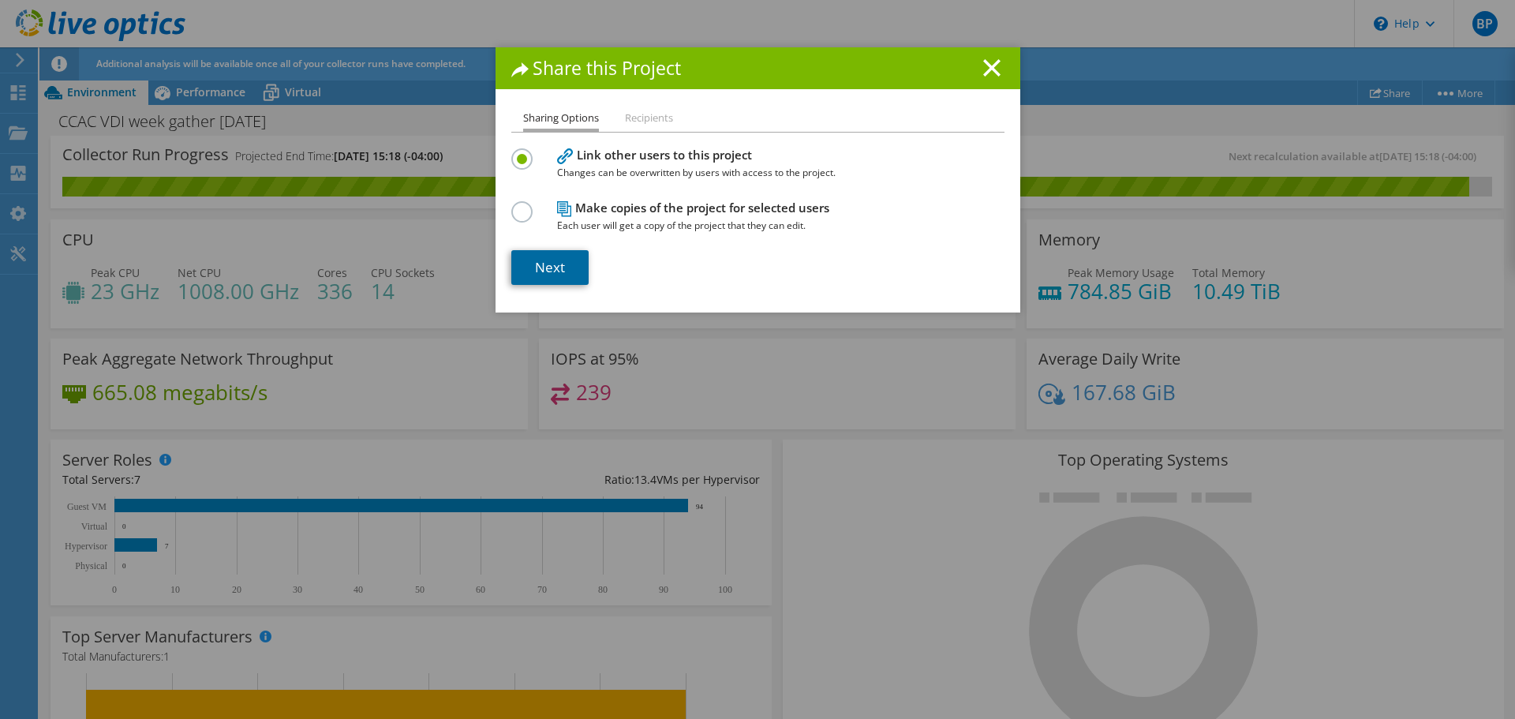
click at [539, 275] on link "Next" at bounding box center [549, 267] width 77 height 35
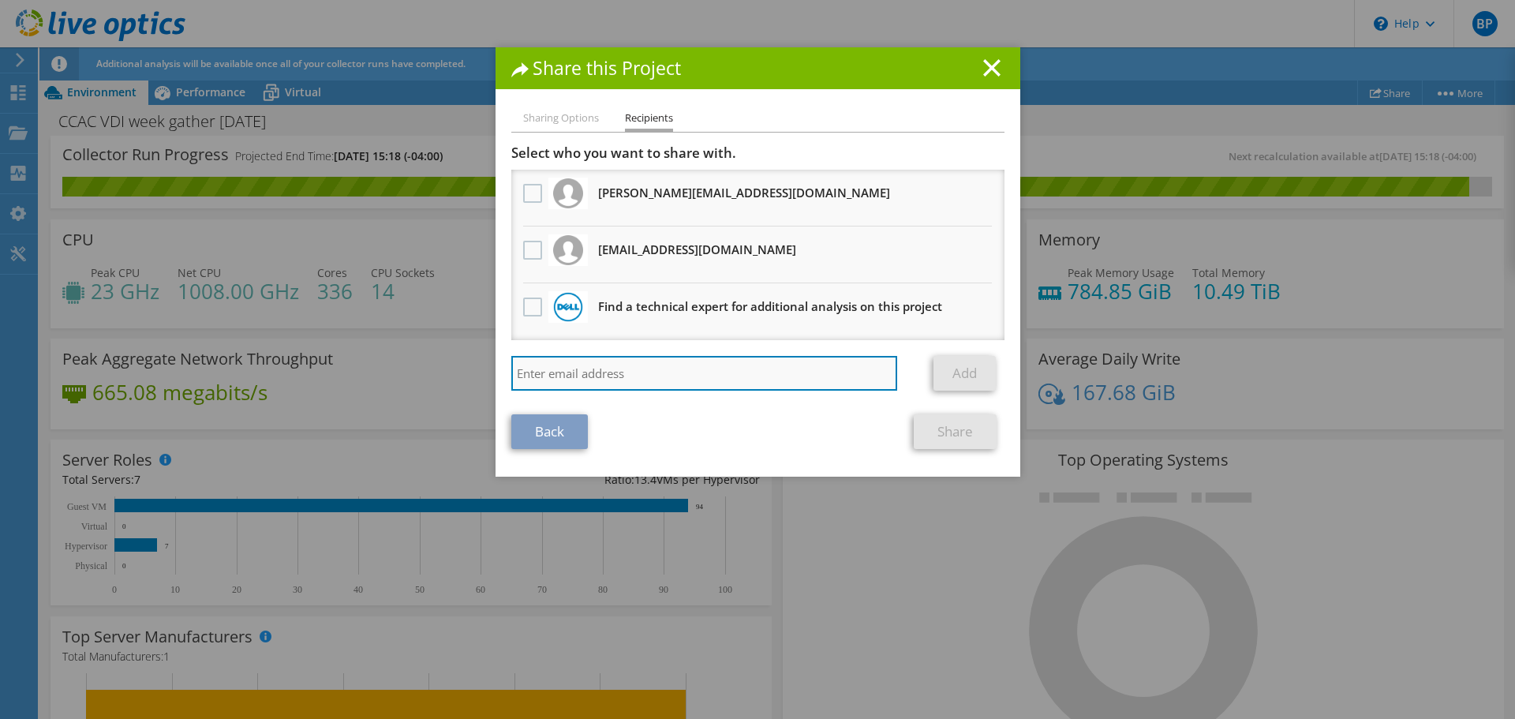
click at [681, 369] on input "search" at bounding box center [704, 373] width 387 height 35
paste input "Bob.Mobach@us.logicalis.com>"
drag, startPoint x: 675, startPoint y: 376, endPoint x: 758, endPoint y: 375, distance: 82.9
click at [758, 375] on input "Bob.Mobach@us.logicalis.com>" at bounding box center [704, 373] width 387 height 35
type input "Bob.Mobach@us.logicalis.com"
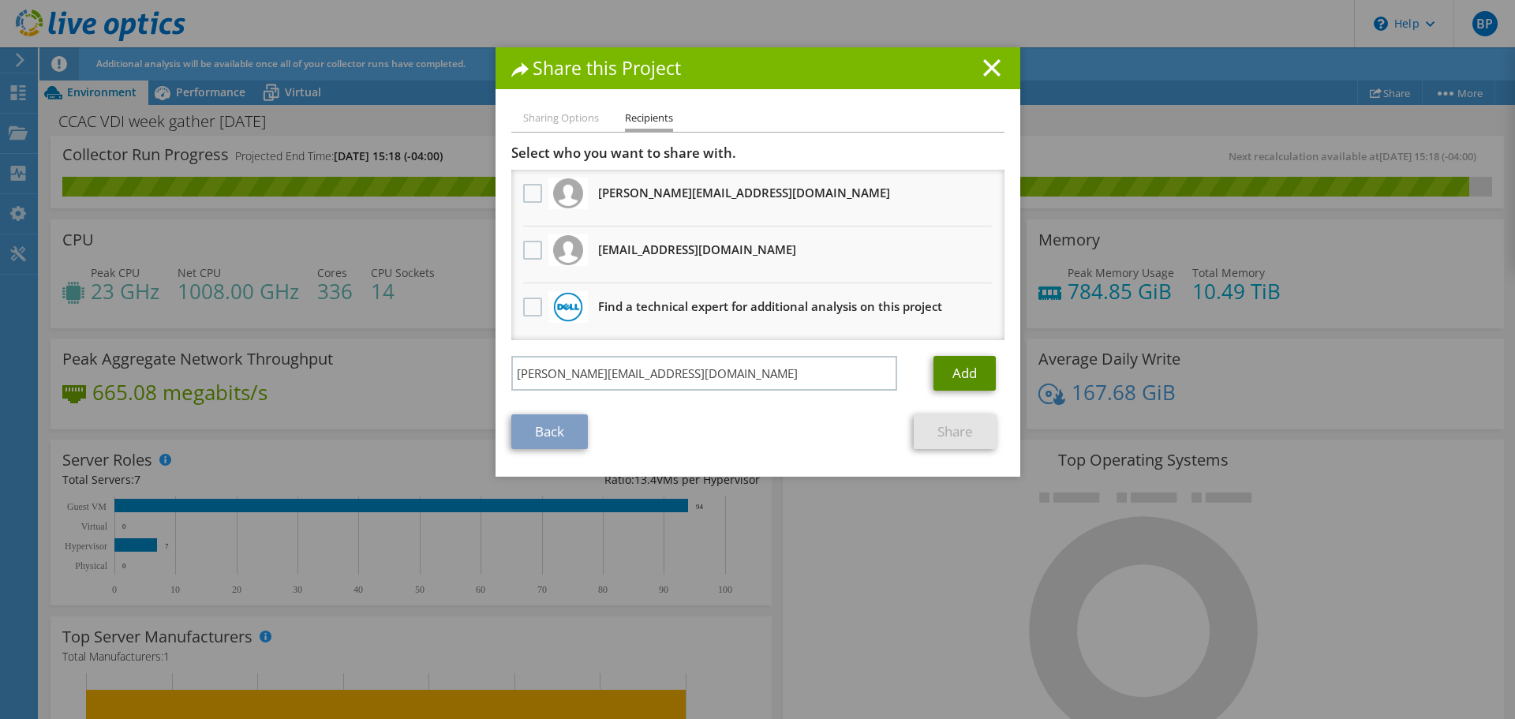
click at [956, 367] on link "Add" at bounding box center [965, 373] width 62 height 35
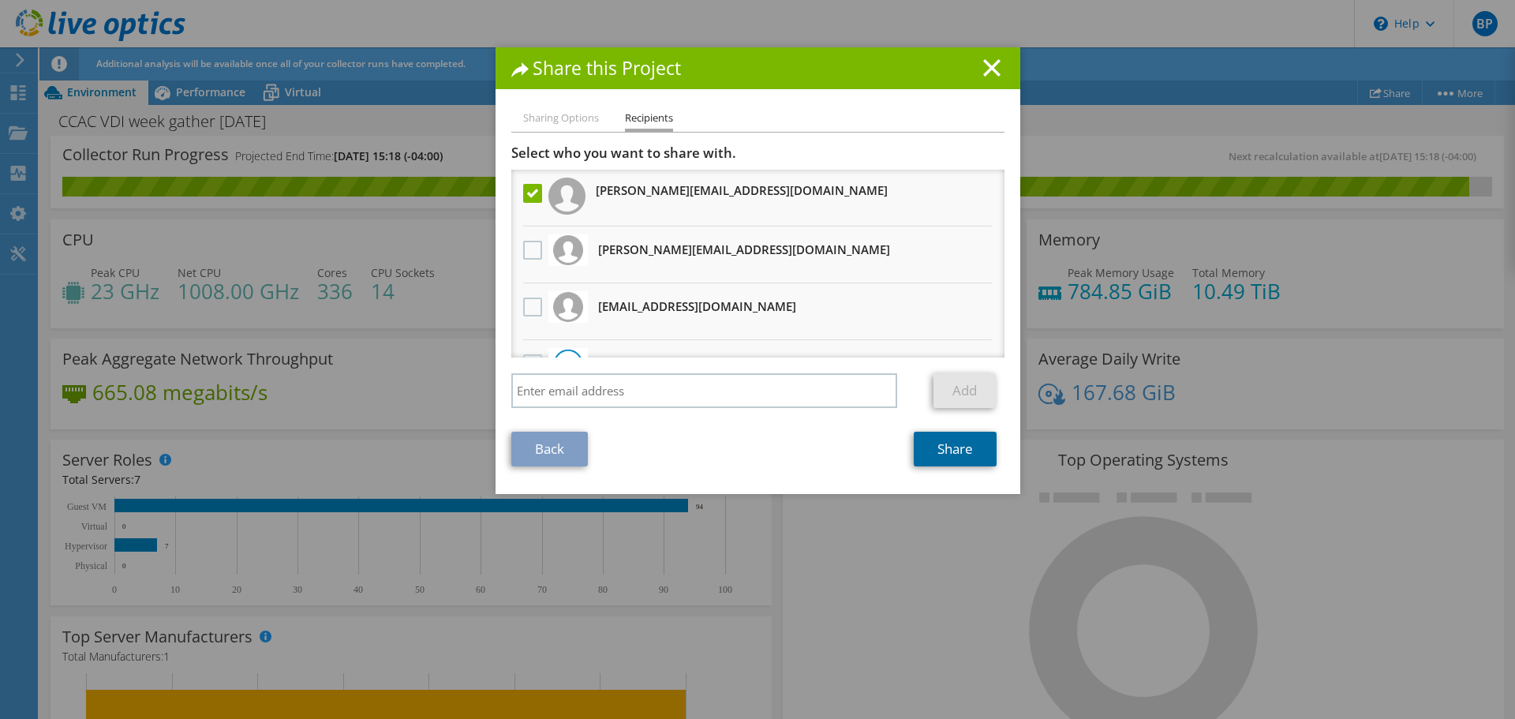
click at [938, 454] on link "Share" at bounding box center [955, 449] width 83 height 35
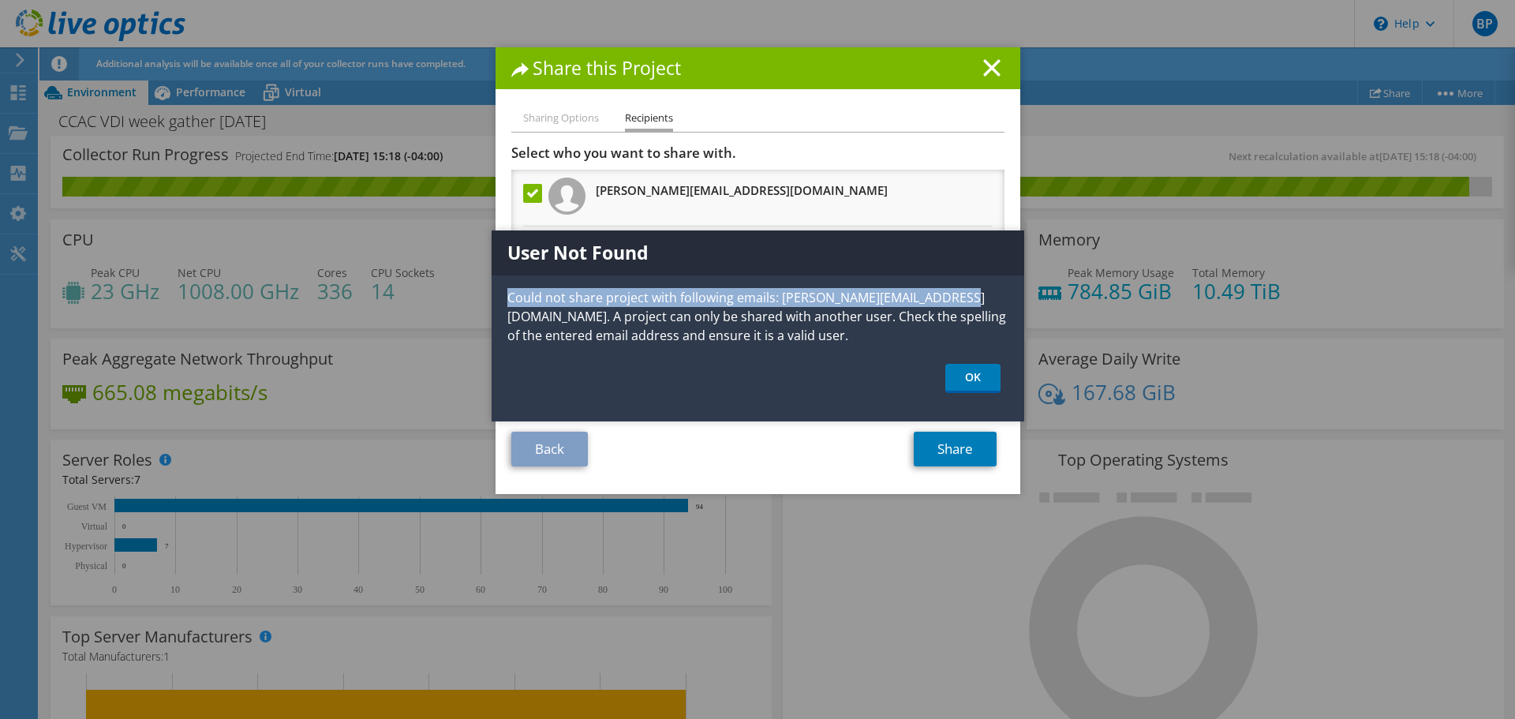
drag, startPoint x: 953, startPoint y: 297, endPoint x: 491, endPoint y: 297, distance: 462.4
click at [492, 297] on p "Could not share project with following emails: Bob.Mobach@us.logicalis.com. A p…" at bounding box center [758, 316] width 533 height 57
click at [677, 319] on p "Could not share project with following emails: Bob.Mobach@us.logicalis.com. A p…" at bounding box center [758, 316] width 533 height 57
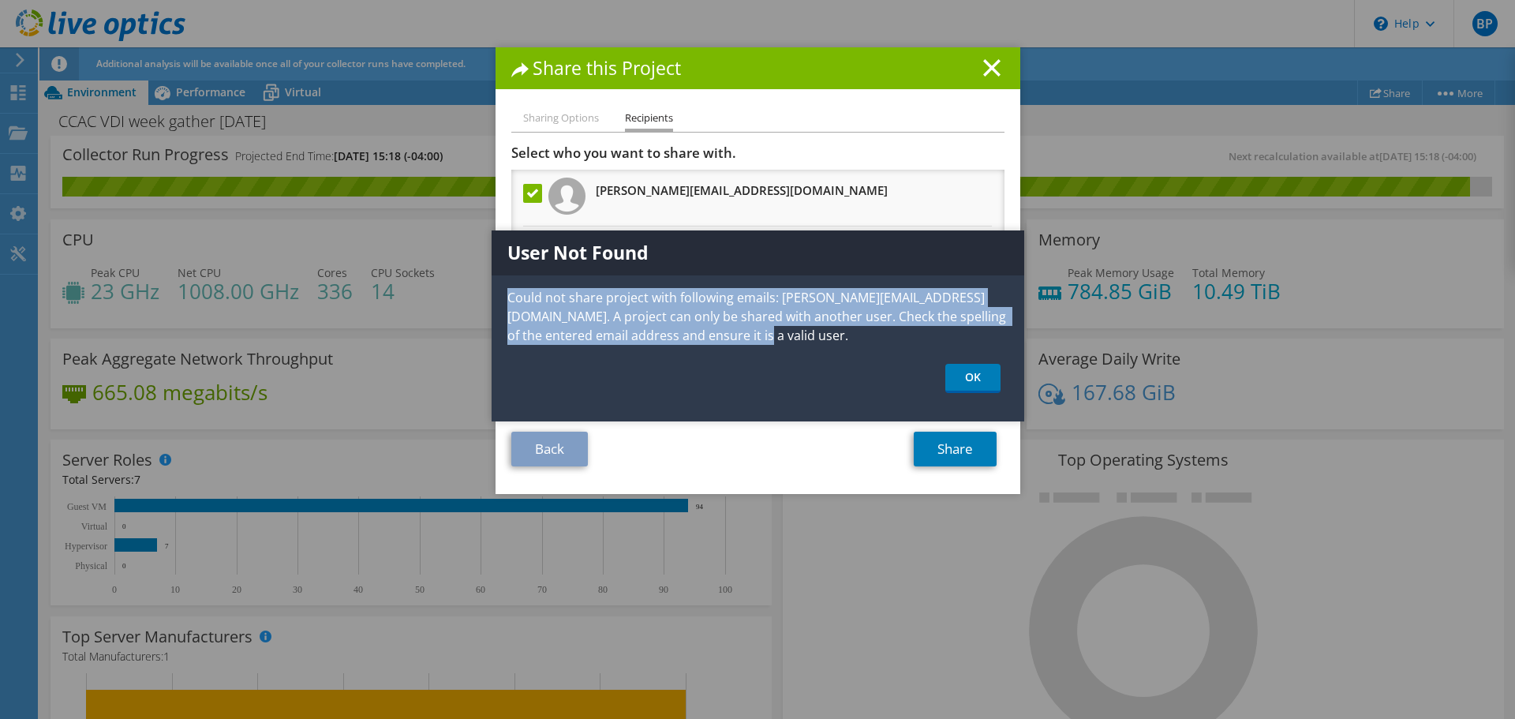
drag, startPoint x: 744, startPoint y: 334, endPoint x: 504, endPoint y: 299, distance: 242.4
click at [504, 299] on p "Could not share project with following emails: Bob.Mobach@us.logicalis.com. A p…" at bounding box center [758, 316] width 533 height 57
copy p "Could not share project with following emails: Bob.Mobach@us.logicalis.com. A p…"
click at [978, 376] on link "OK" at bounding box center [972, 378] width 55 height 29
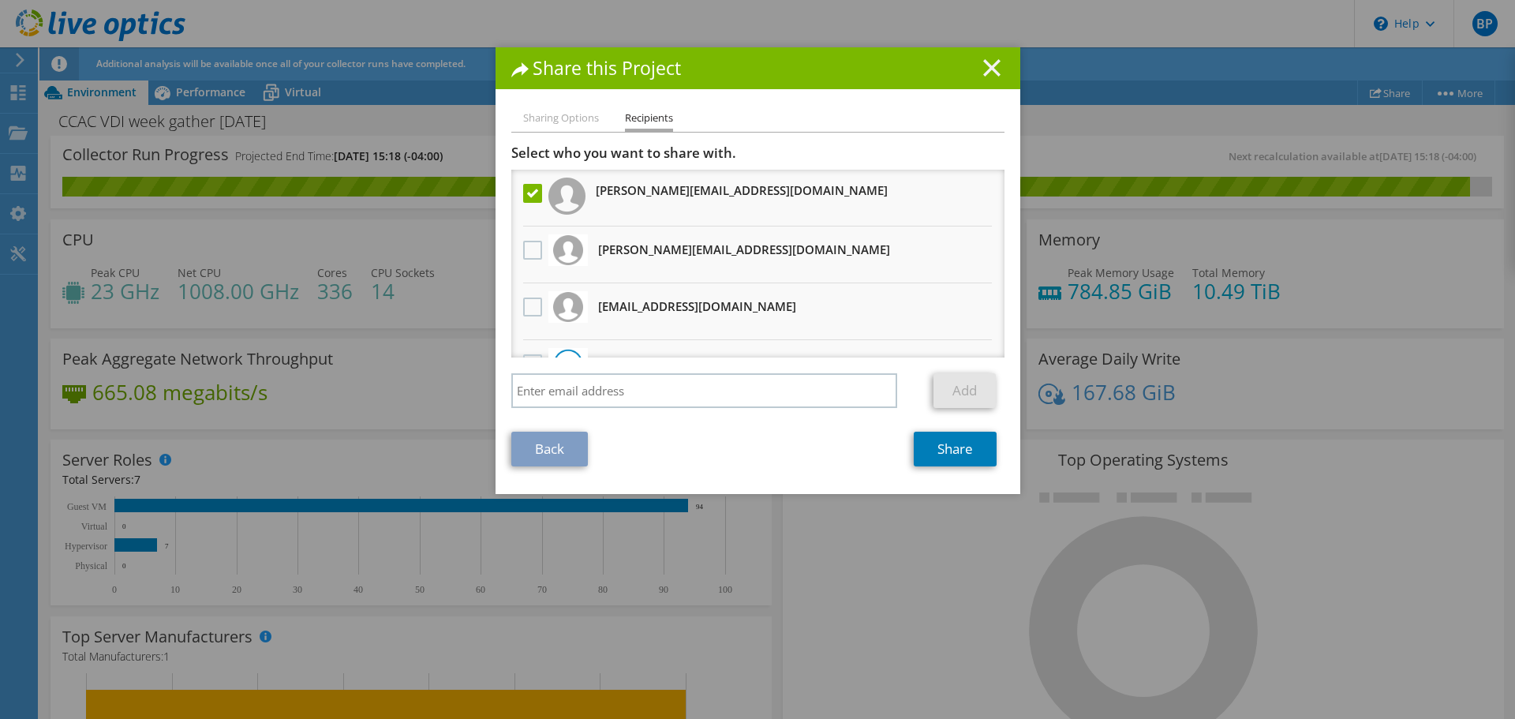
click at [990, 69] on icon at bounding box center [991, 67] width 17 height 17
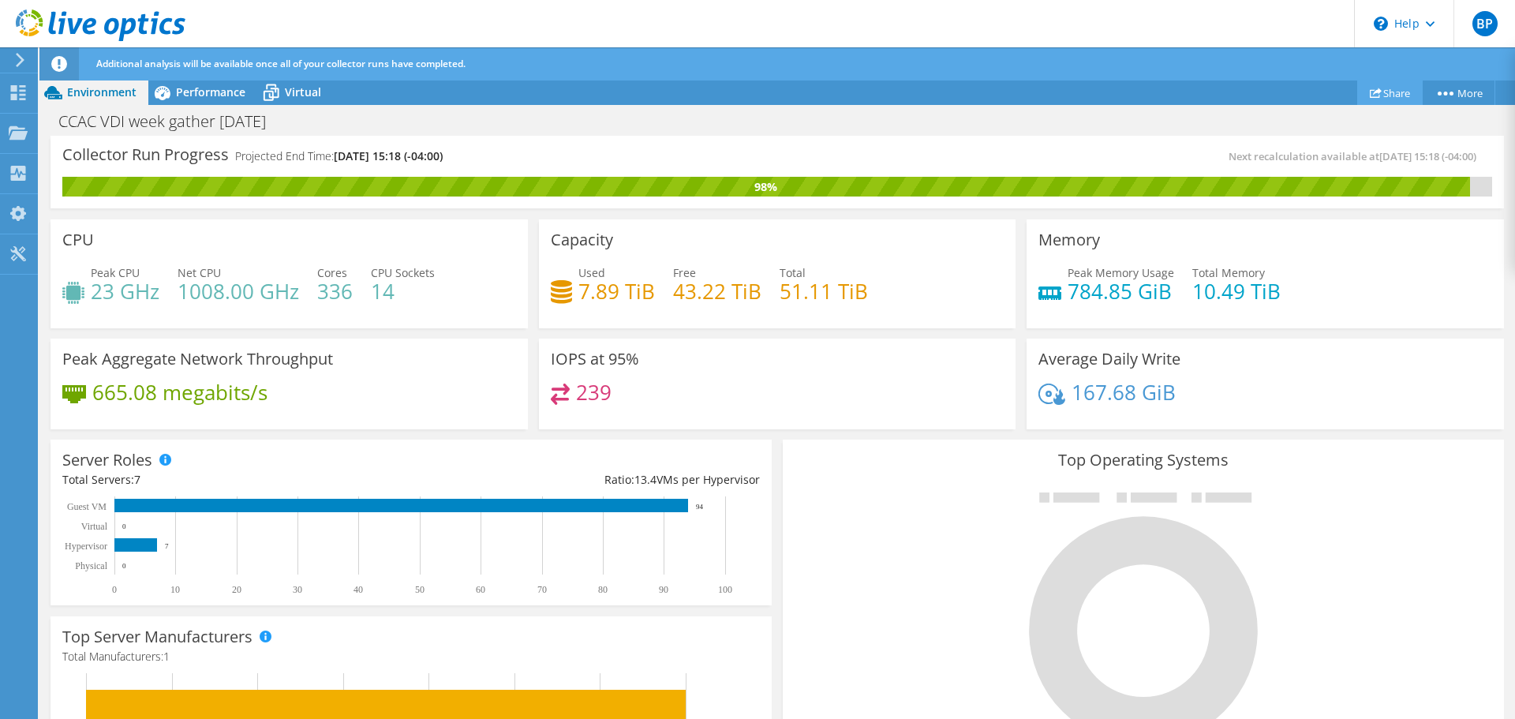
click at [1390, 92] on link "Share" at bounding box center [1389, 92] width 65 height 24
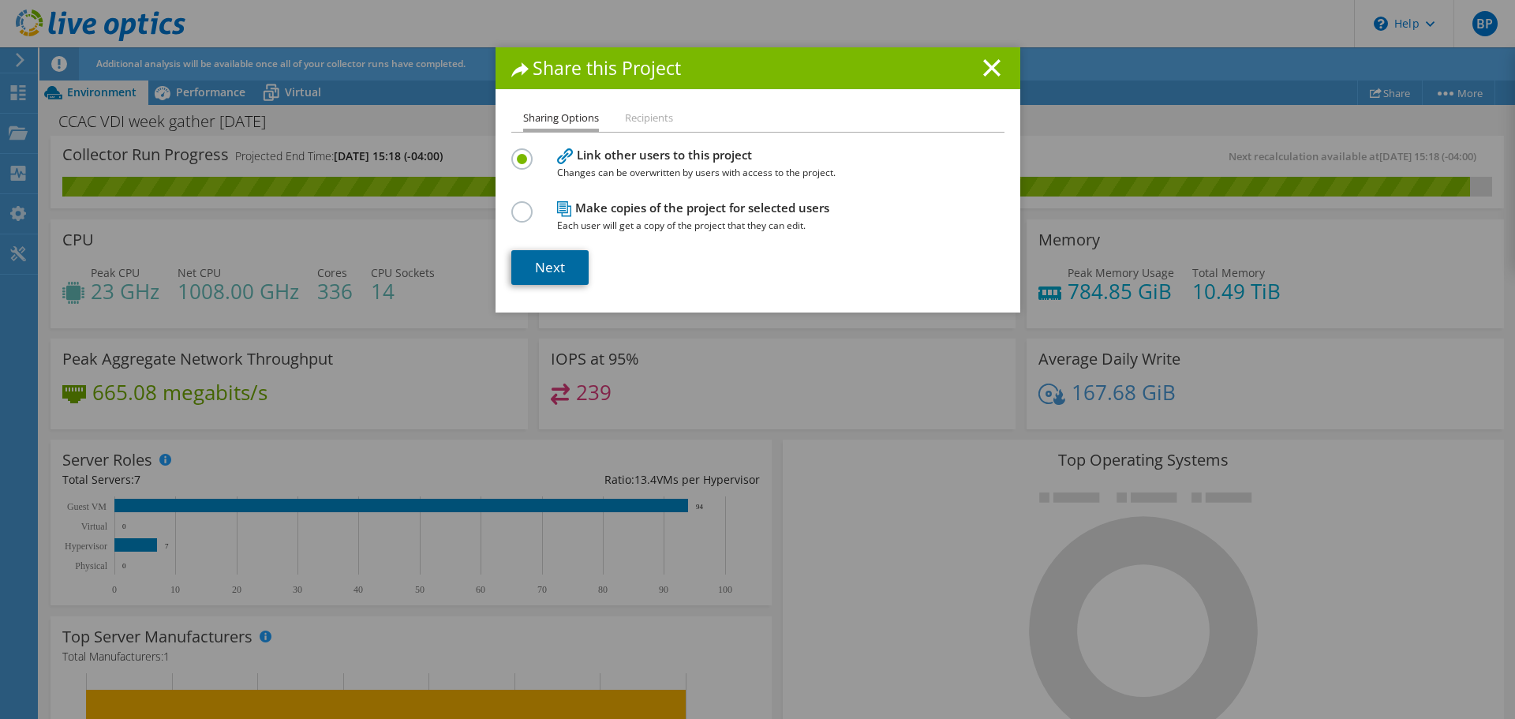
click at [559, 265] on link "Next" at bounding box center [549, 267] width 77 height 35
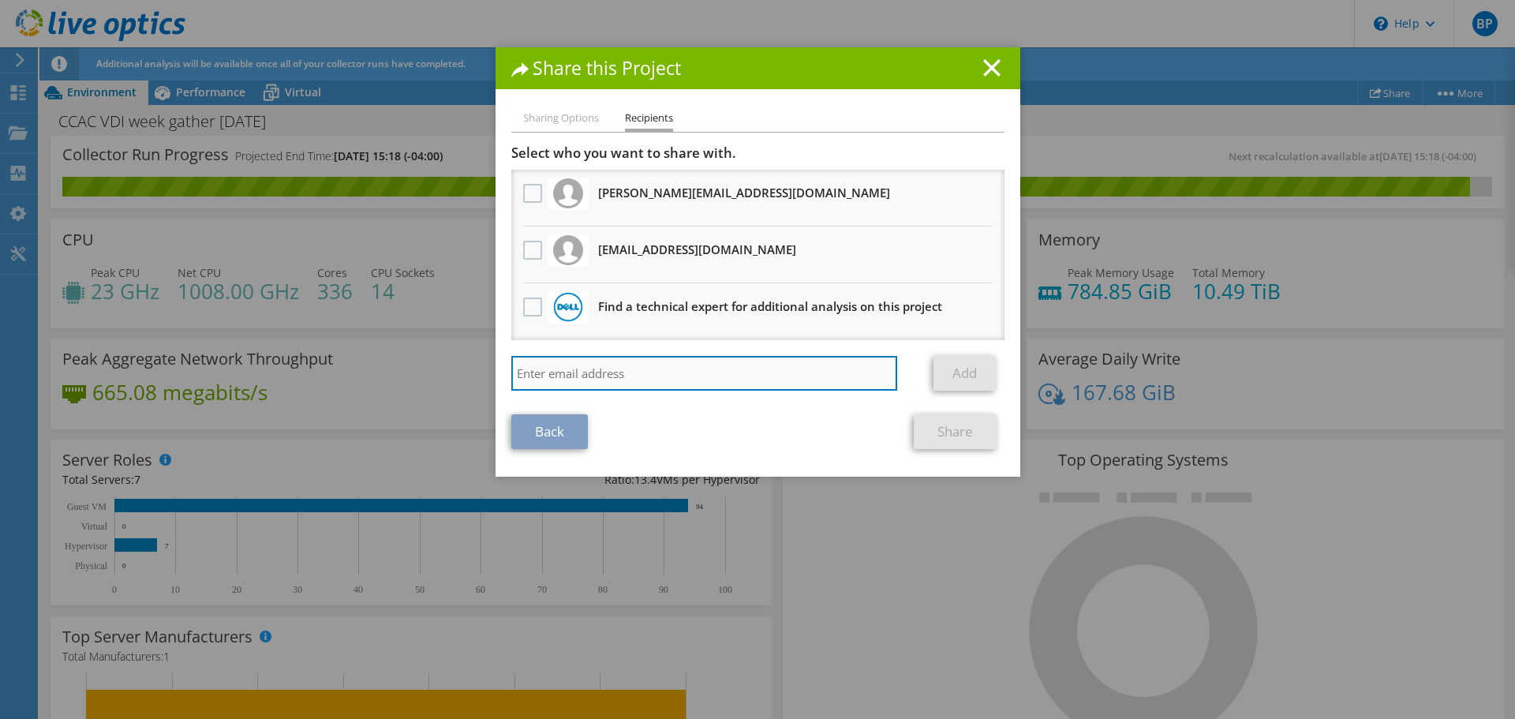
click at [660, 371] on input "search" at bounding box center [704, 373] width 387 height 35
paste input "Could not share project with following emails: Bob.Mobach@us.logicalis.com. A p…"
click at [660, 371] on input "Could not share project with following emails: Bob.Mobach@us.logicalis.com. A p…" at bounding box center [704, 373] width 387 height 35
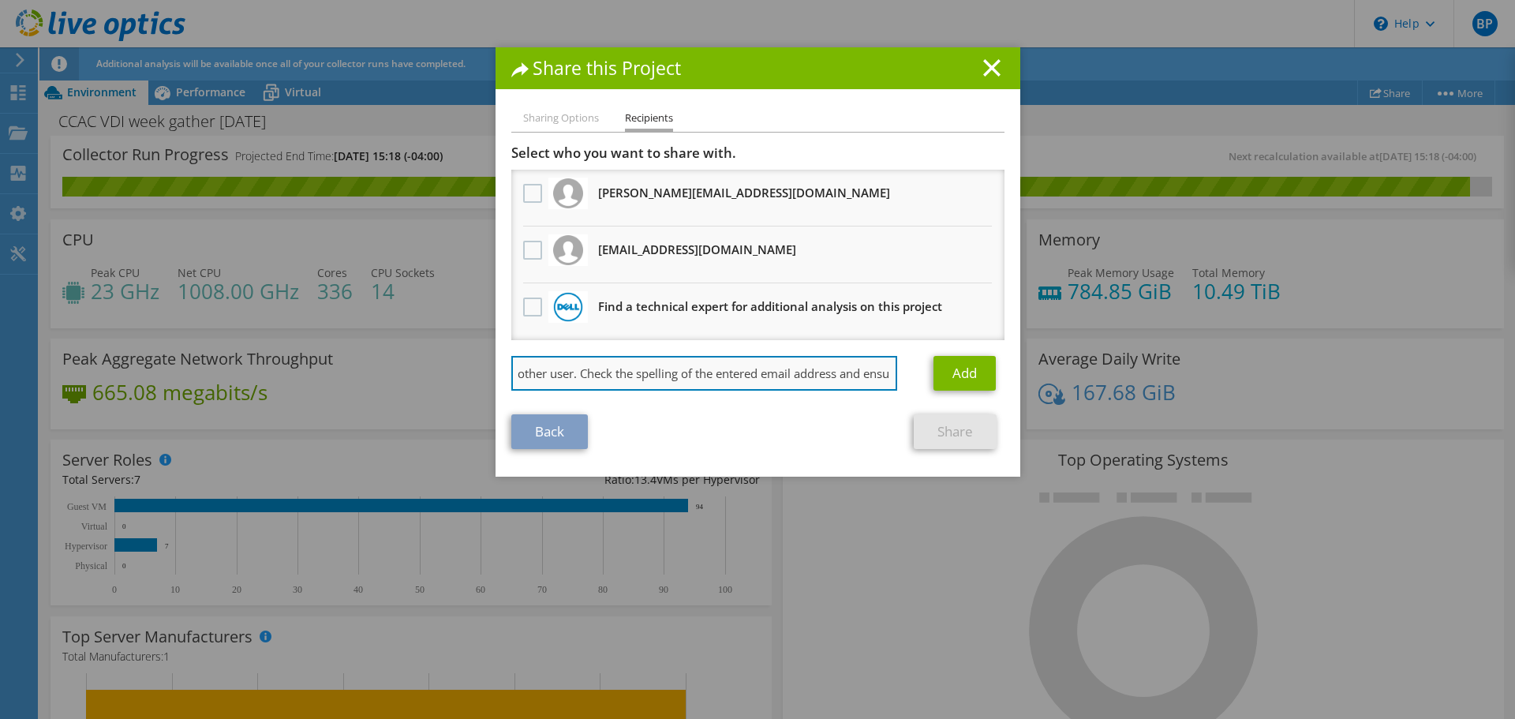
click at [660, 371] on input "Could not share project with following emails: Bob.Mobach@us.logicalis.com. A p…" at bounding box center [704, 373] width 387 height 35
type input "Bob.Mobach@us.logicalis.com"
drag, startPoint x: 701, startPoint y: 375, endPoint x: 487, endPoint y: 358, distance: 214.5
click at [487, 358] on div "Share this Project Sharing Options Recipients Link other users to this project …" at bounding box center [757, 359] width 1515 height 624
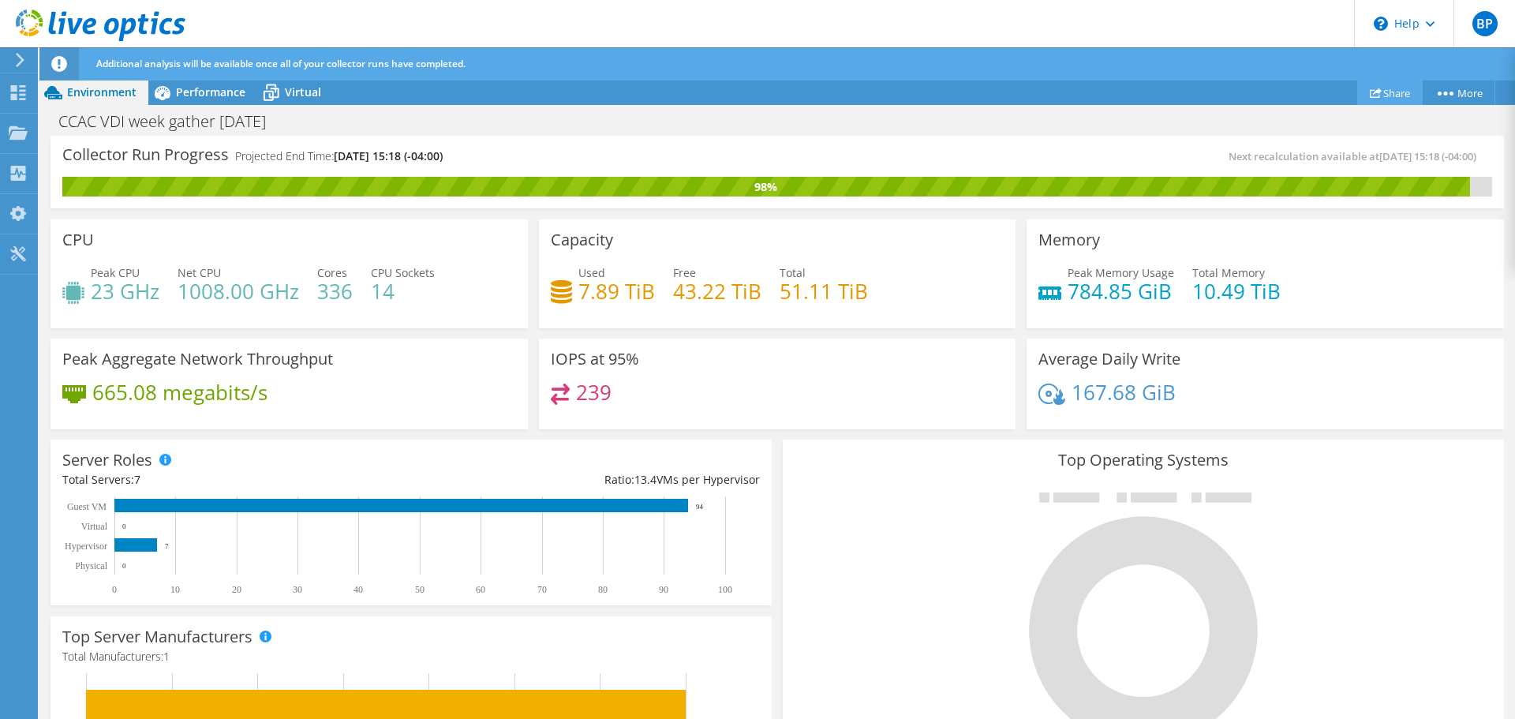
click at [1374, 88] on icon at bounding box center [1376, 93] width 12 height 12
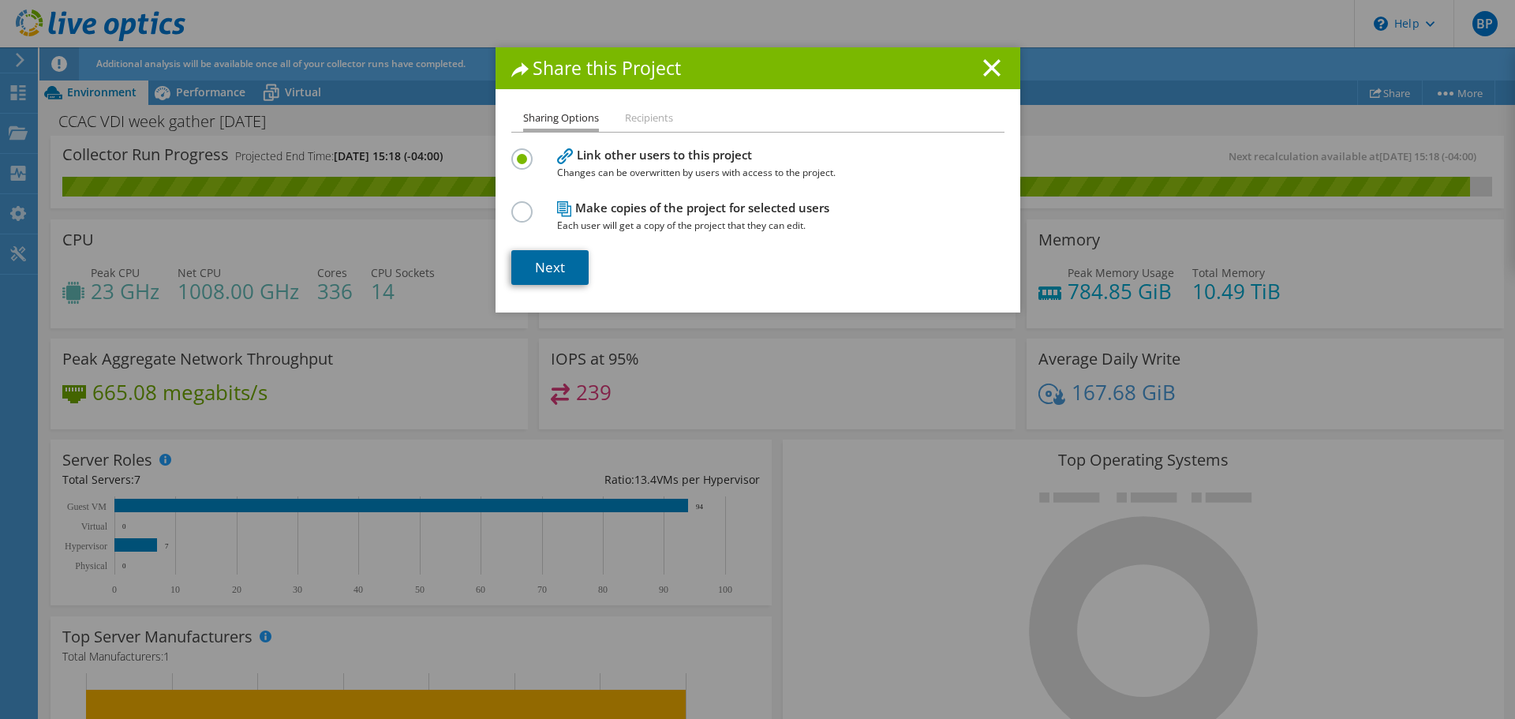
click at [550, 265] on link "Next" at bounding box center [549, 267] width 77 height 35
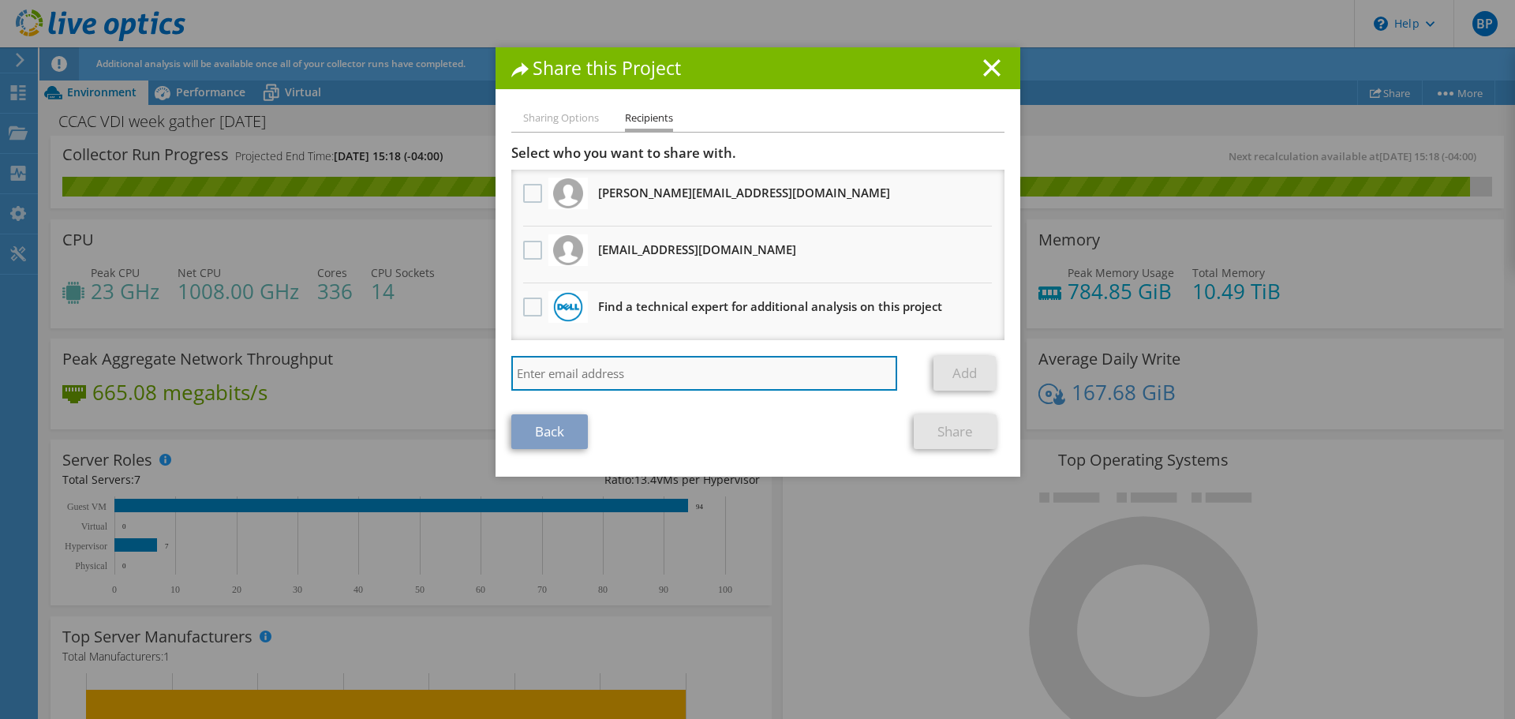
click at [689, 372] on input "search" at bounding box center [704, 373] width 387 height 35
paste input "Could not share project with following emails: Bob.Mobach@us.logicalis.com. A p…"
click at [689, 372] on input "Could not share project with following emails: Bob.Mobach@us.logicalis.com. A p…" at bounding box center [704, 373] width 387 height 35
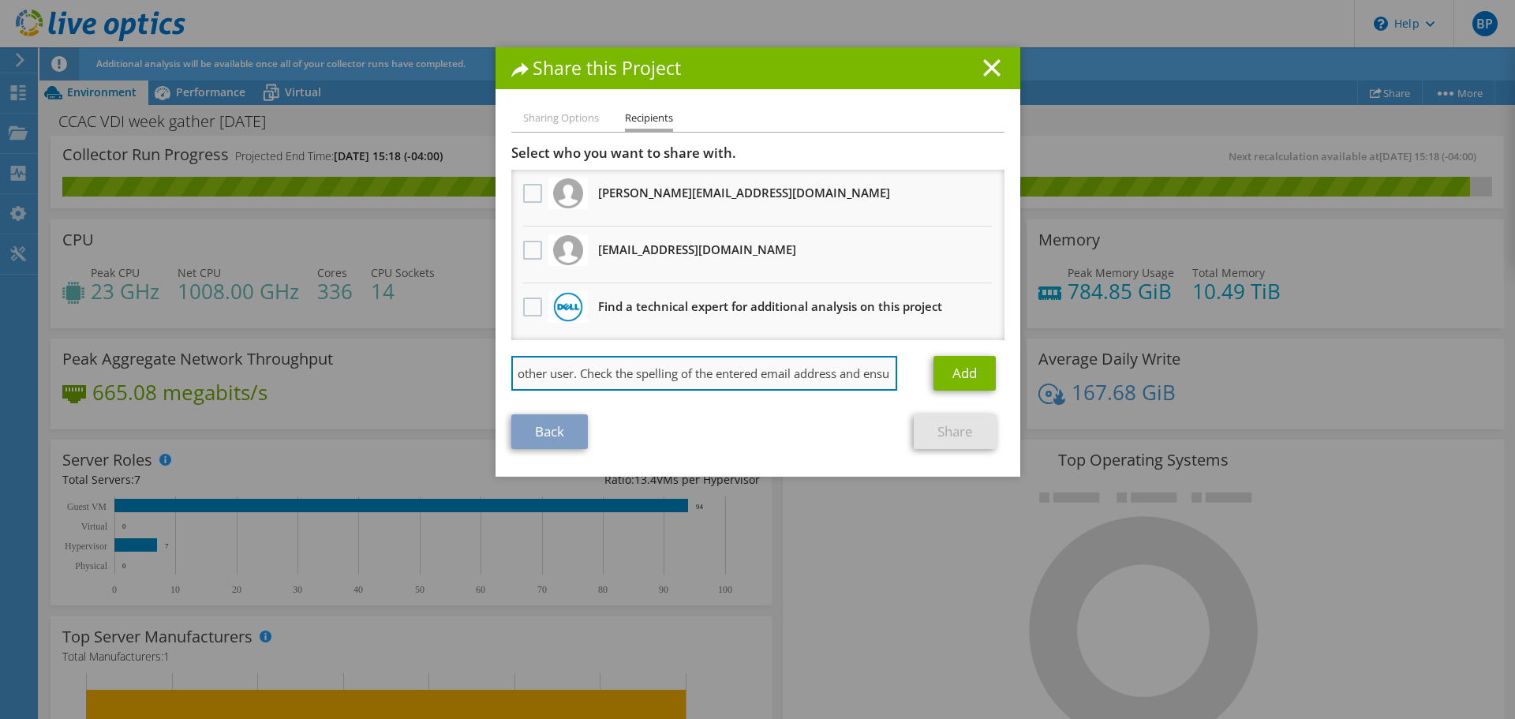
click at [689, 372] on input "Could not share project with following emails: Bob.Mobach@us.logicalis.com. A p…" at bounding box center [704, 373] width 387 height 35
type input "Bob.Mobach@us.logicalis.com"
drag, startPoint x: 699, startPoint y: 376, endPoint x: 467, endPoint y: 378, distance: 232.0
click at [467, 378] on div "Share this Project Sharing Options Recipients Link other users to this project …" at bounding box center [757, 359] width 1515 height 624
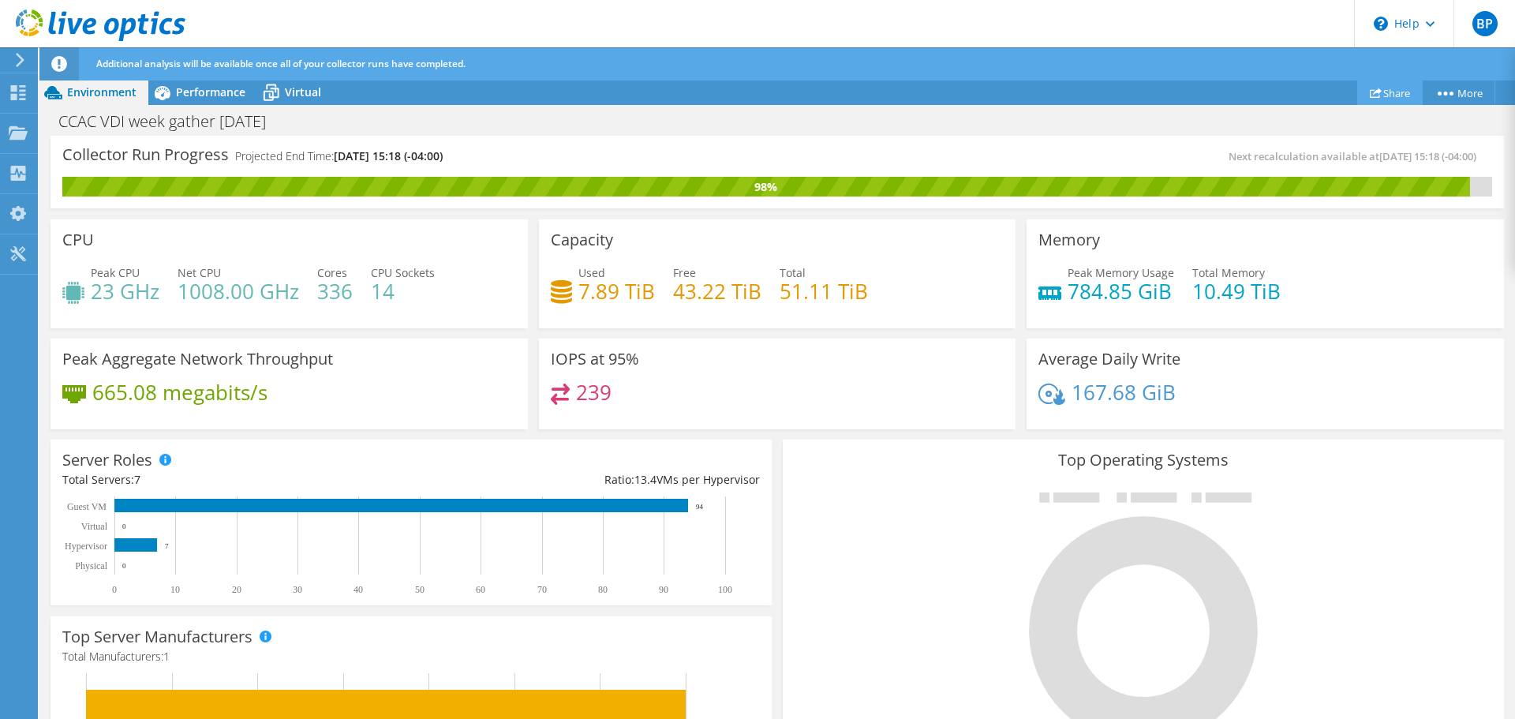
click at [1374, 90] on use at bounding box center [1376, 93] width 12 height 10
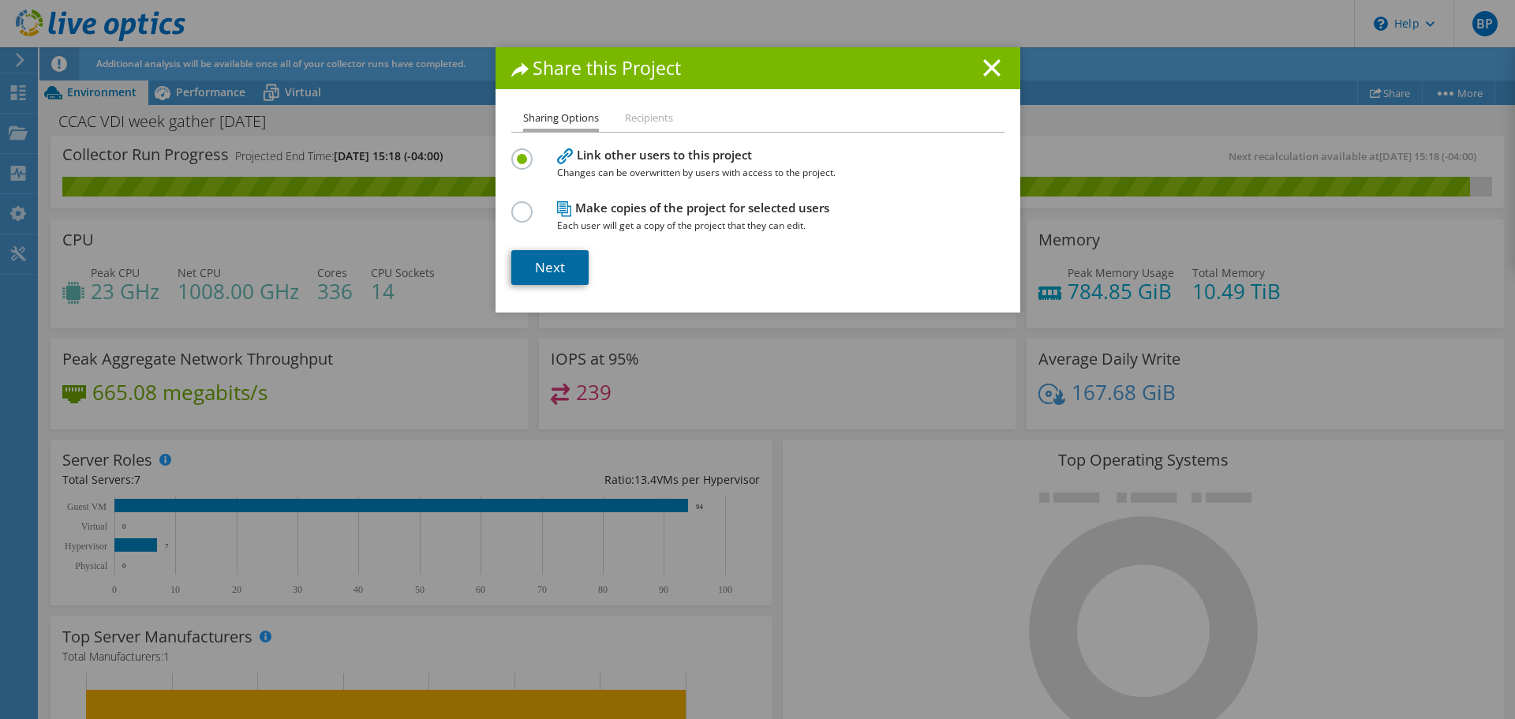
click at [564, 268] on link "Next" at bounding box center [549, 267] width 77 height 35
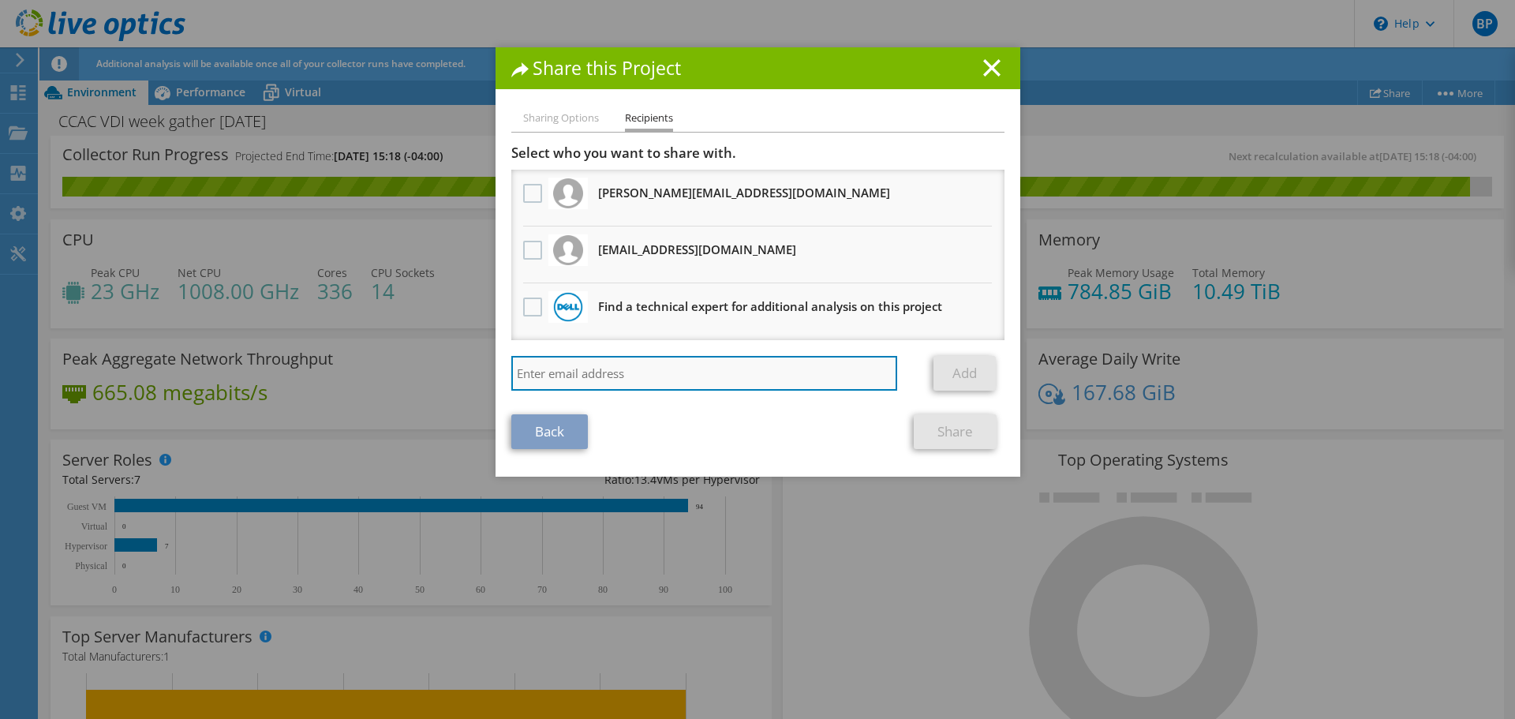
click at [733, 378] on input "search" at bounding box center [704, 373] width 387 height 35
type input "Bob.Mobach@us.logicalis.com"
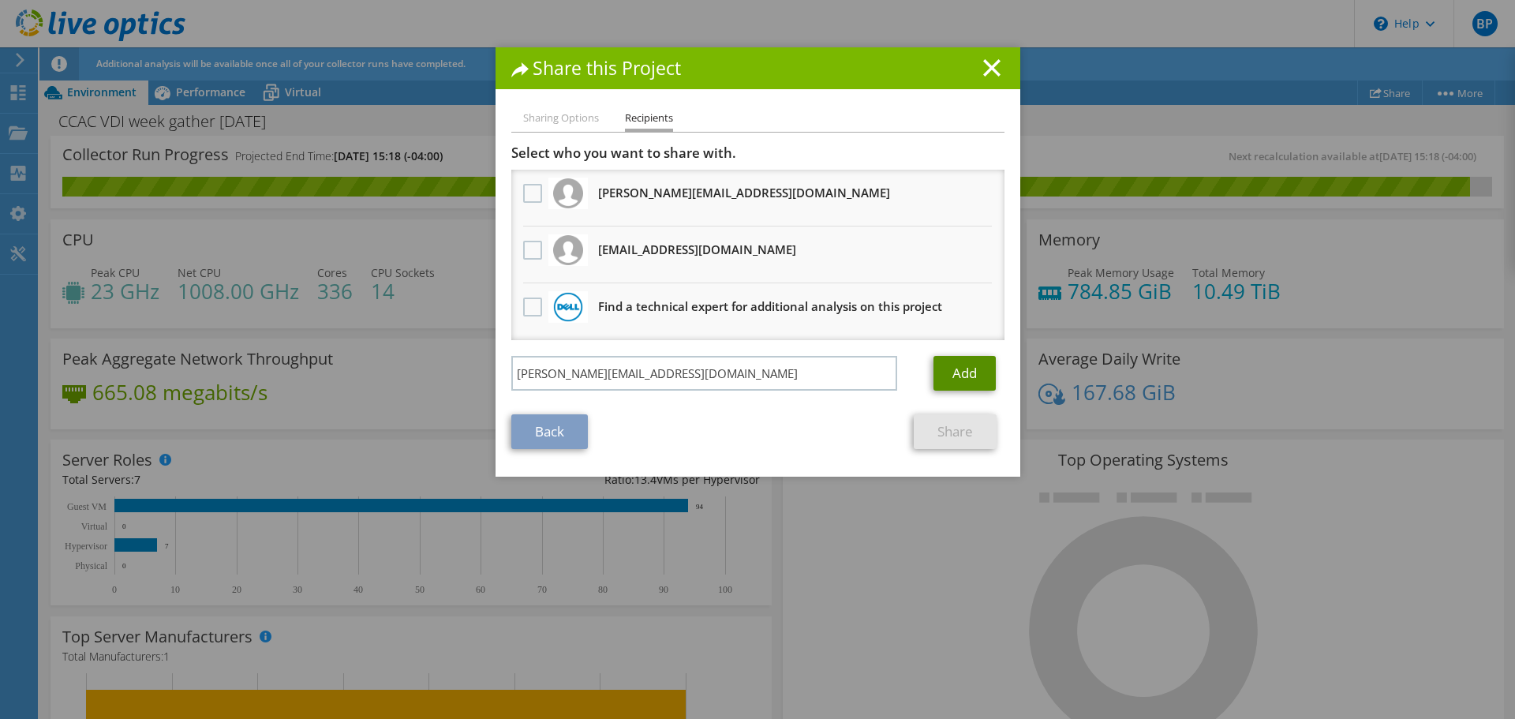
click at [963, 368] on link "Add" at bounding box center [965, 373] width 62 height 35
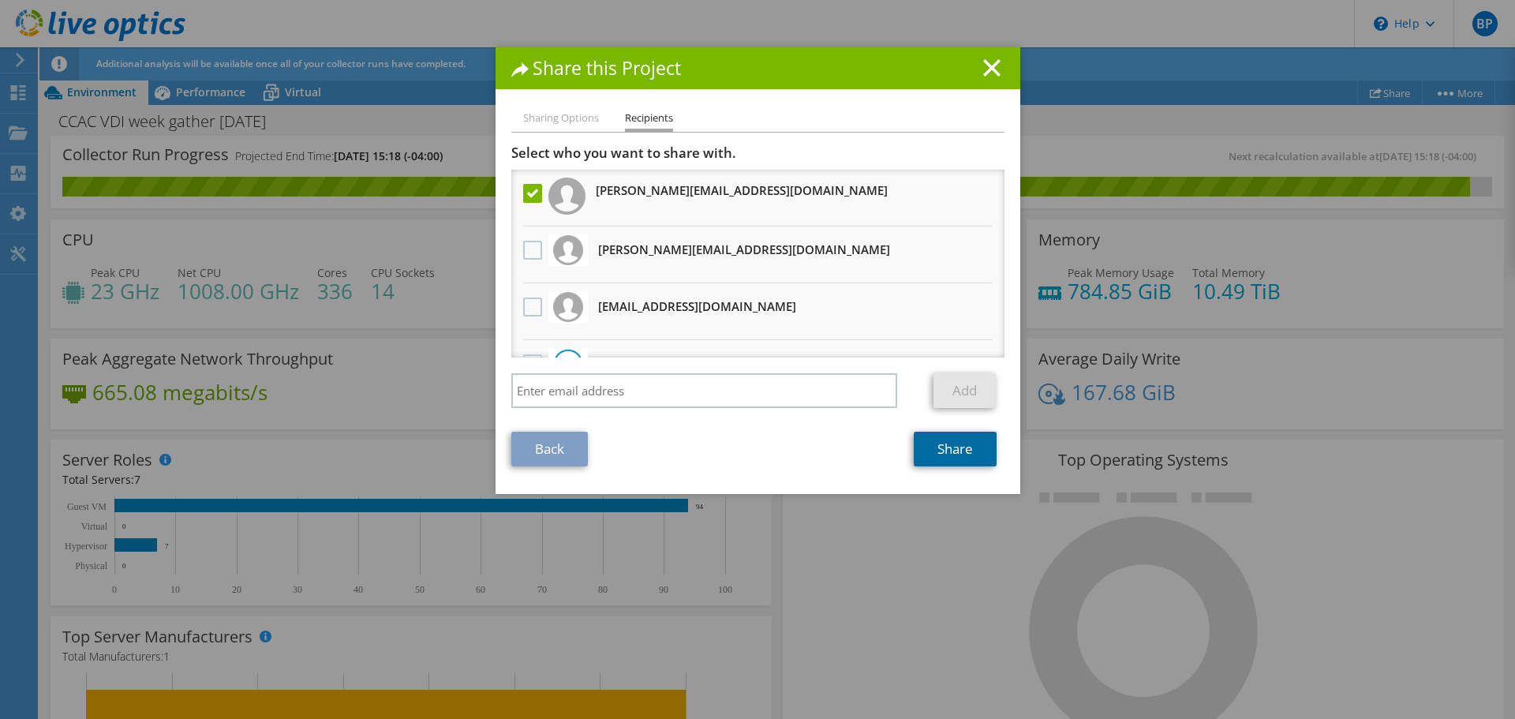
click at [949, 451] on link "Share" at bounding box center [955, 449] width 83 height 35
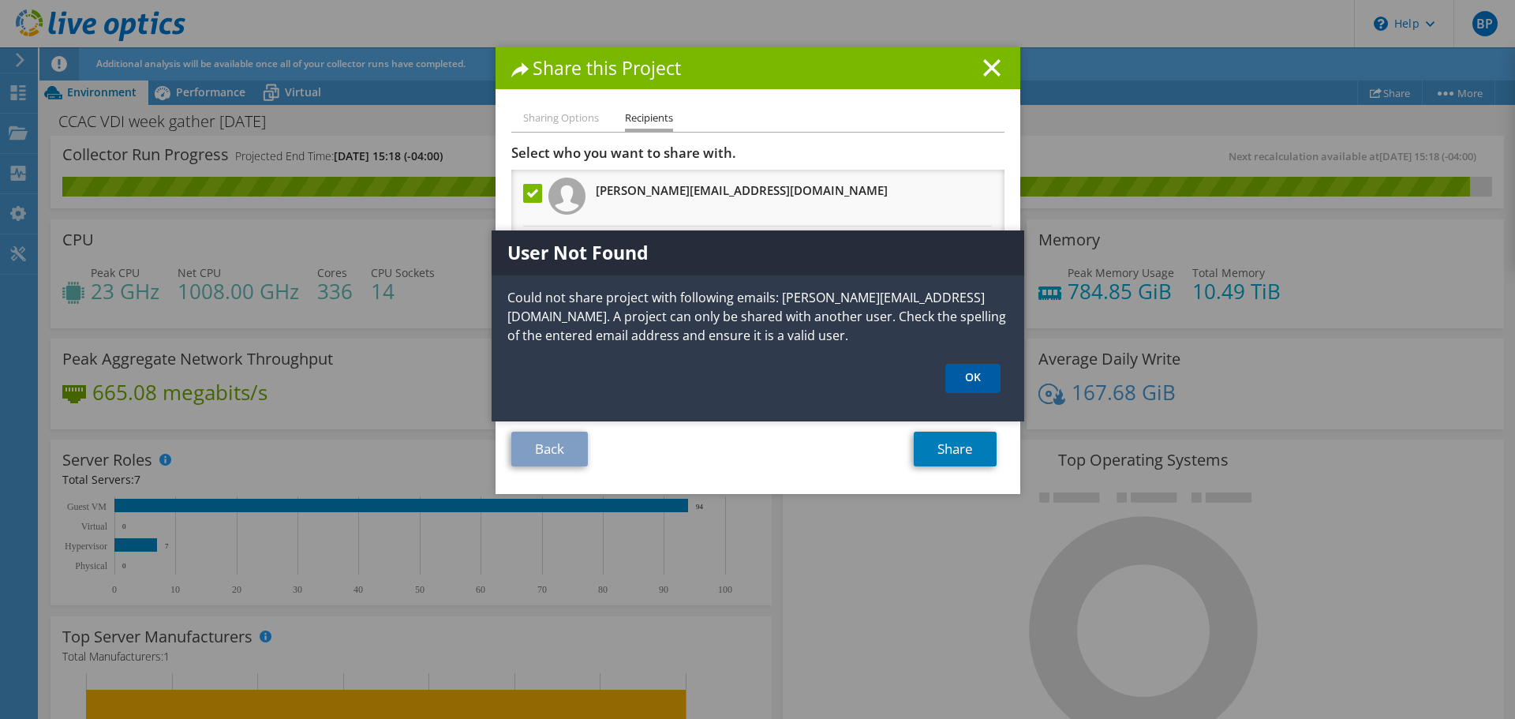
click at [963, 376] on link "OK" at bounding box center [972, 378] width 55 height 29
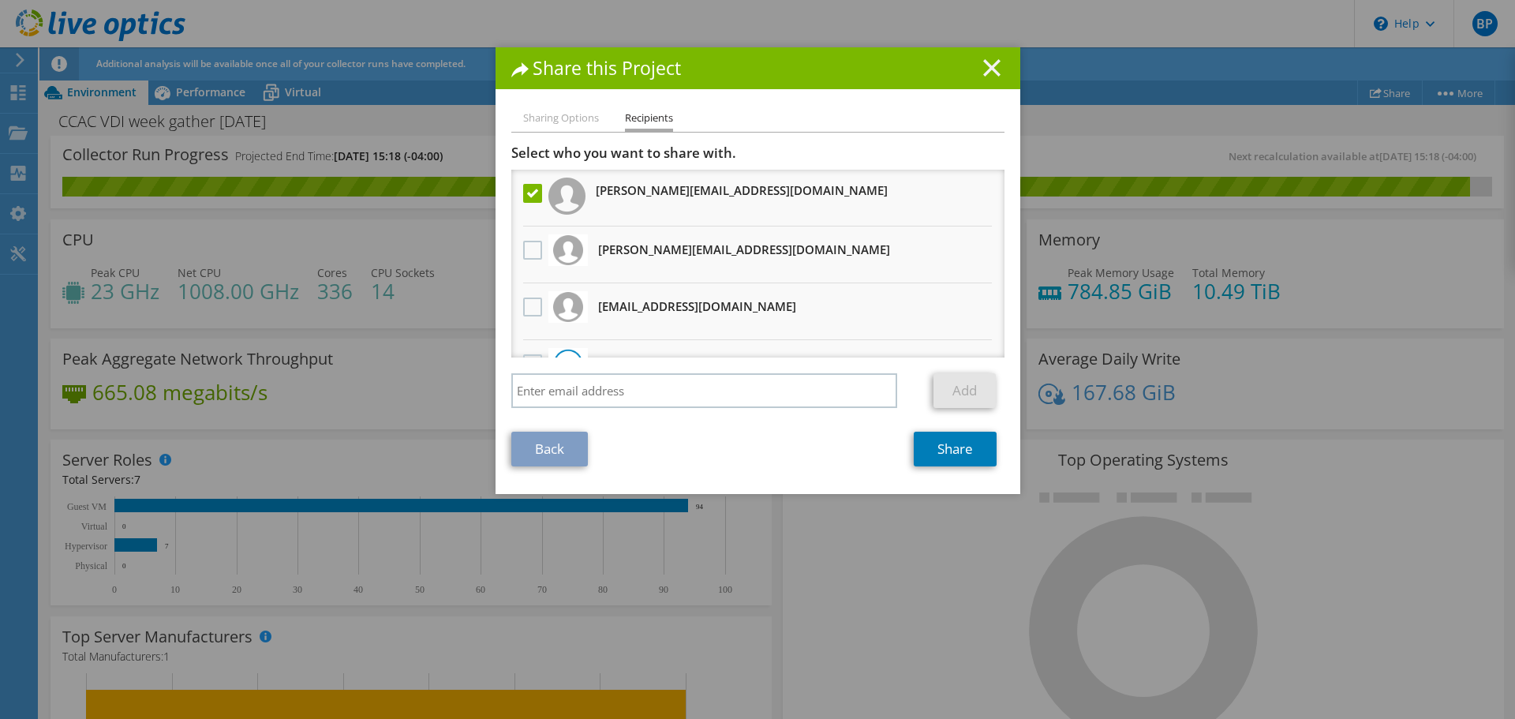
click at [984, 72] on line at bounding box center [992, 68] width 16 height 16
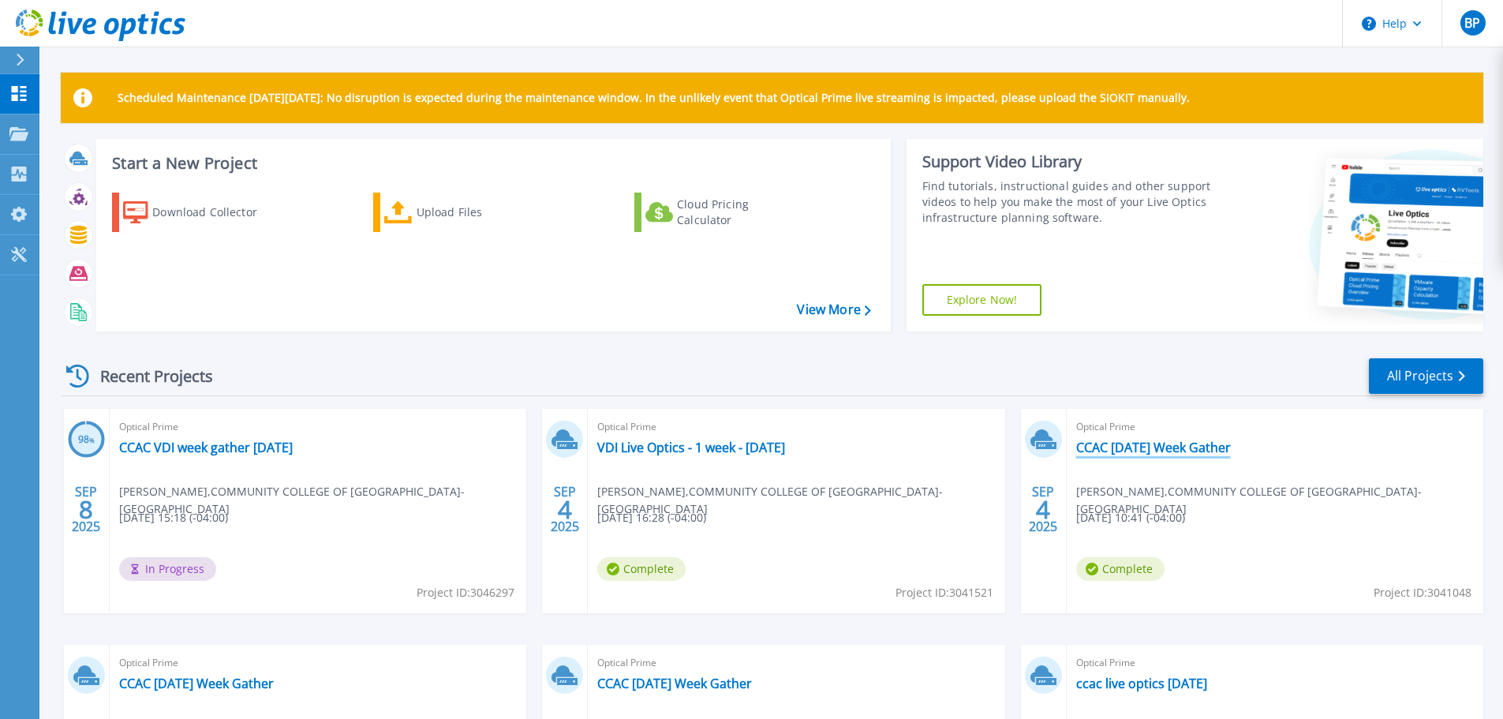
click at [1185, 451] on link "CCAC [DATE] Week Gather" at bounding box center [1153, 448] width 155 height 16
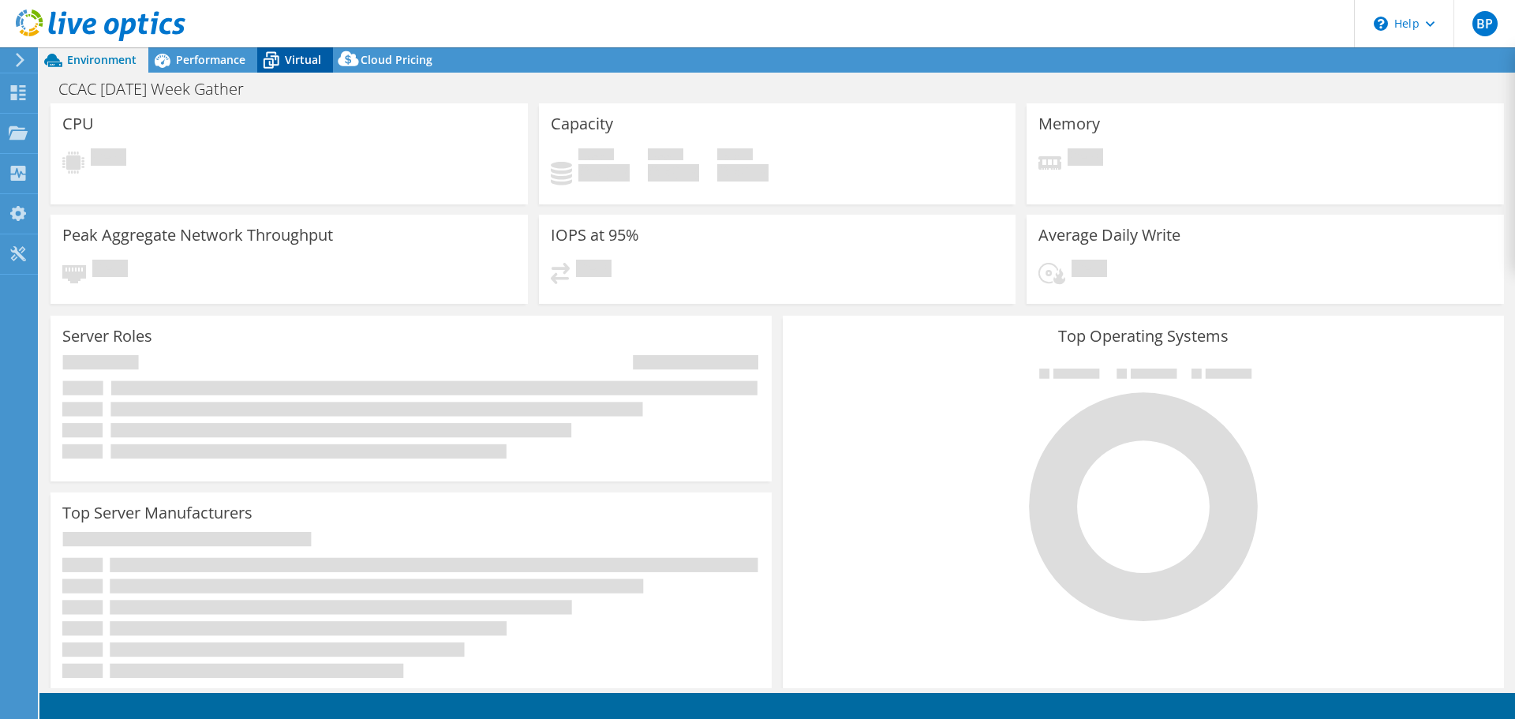
select select "USD"
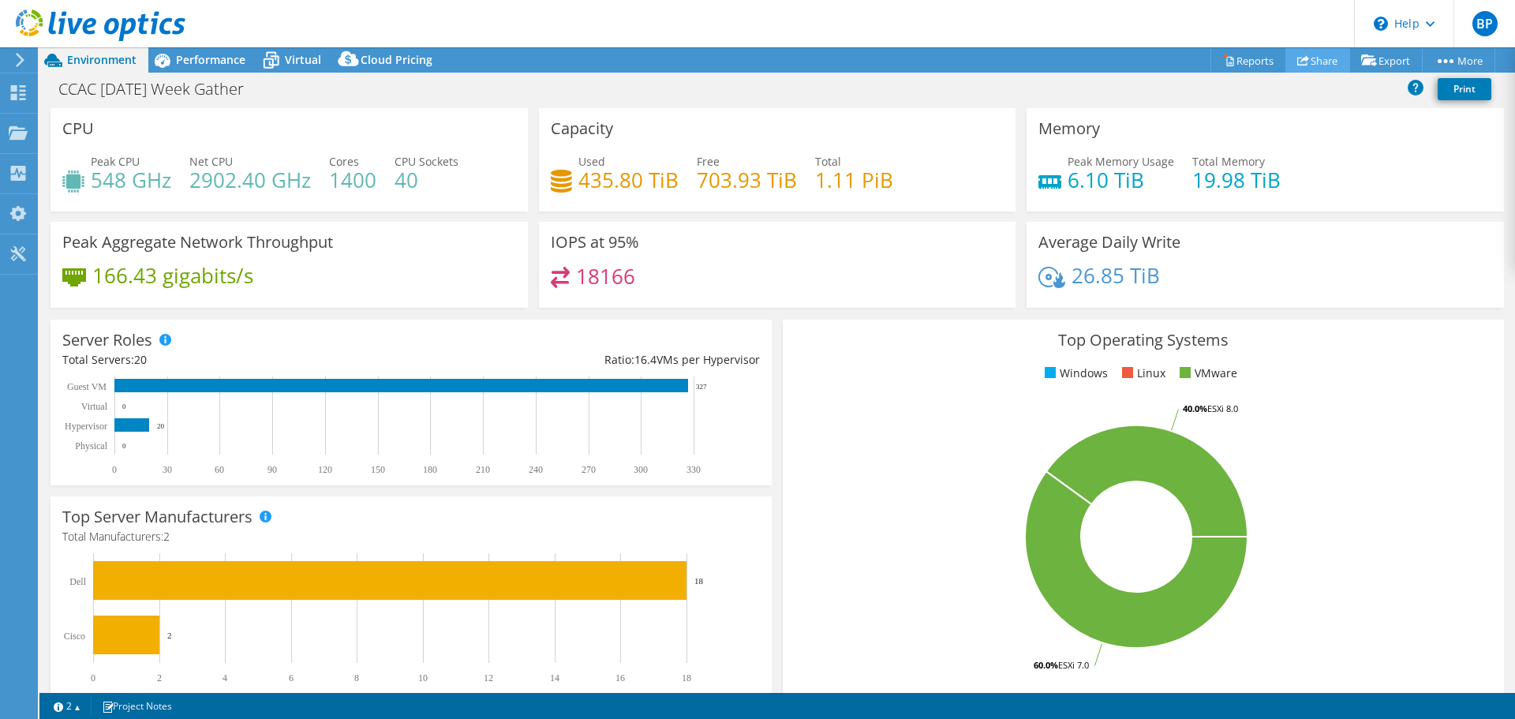
click at [1314, 54] on link "Share" at bounding box center [1317, 60] width 65 height 24
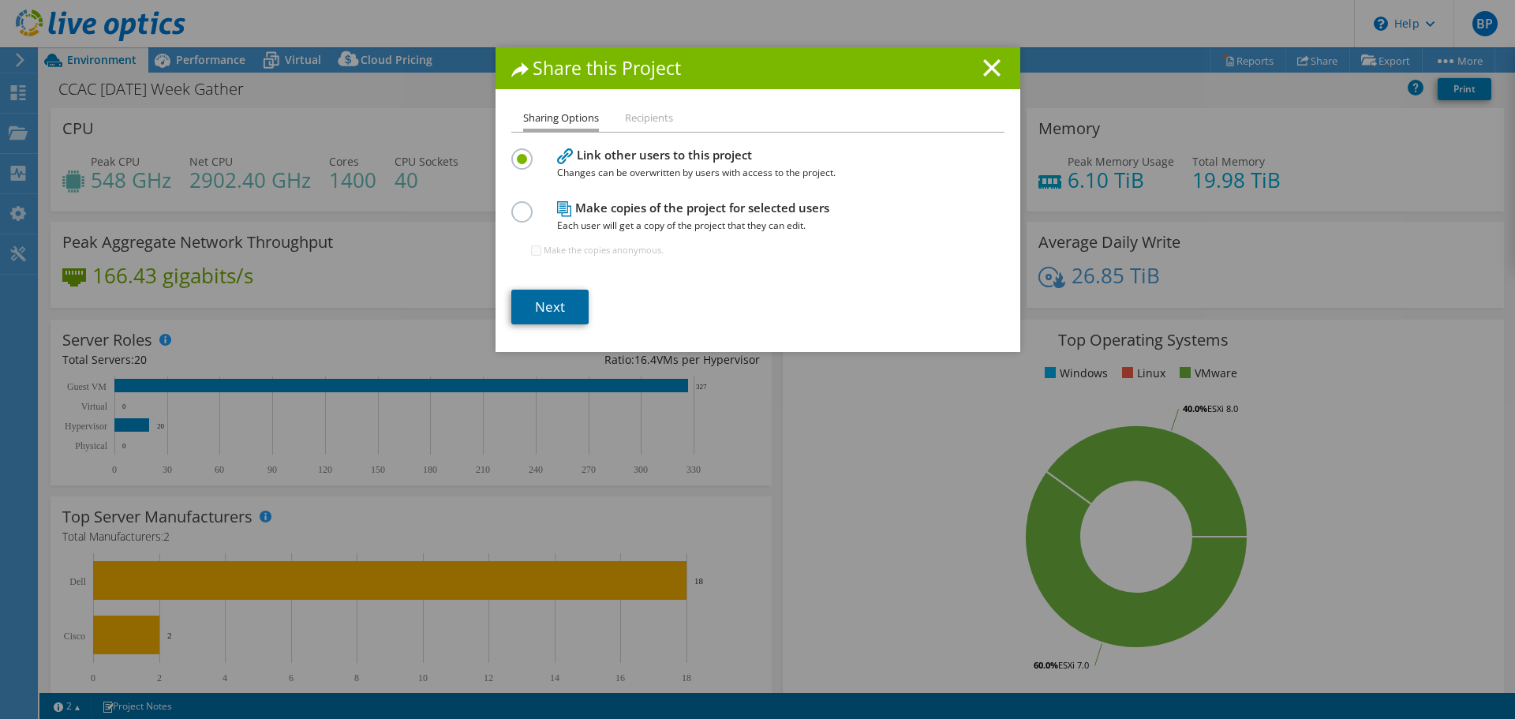
click at [548, 309] on link "Next" at bounding box center [549, 307] width 77 height 35
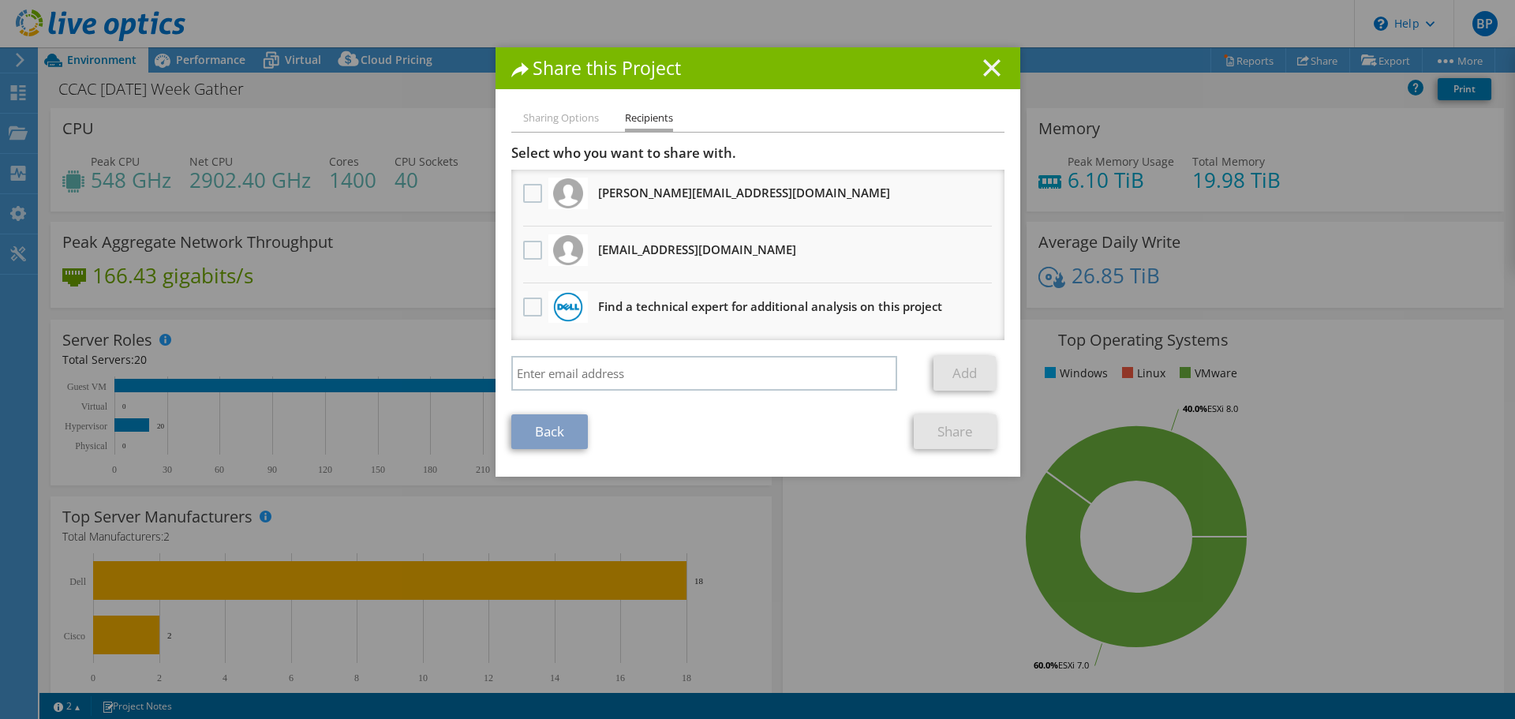
click at [983, 67] on icon at bounding box center [991, 67] width 17 height 17
